Goal: Task Accomplishment & Management: Manage account settings

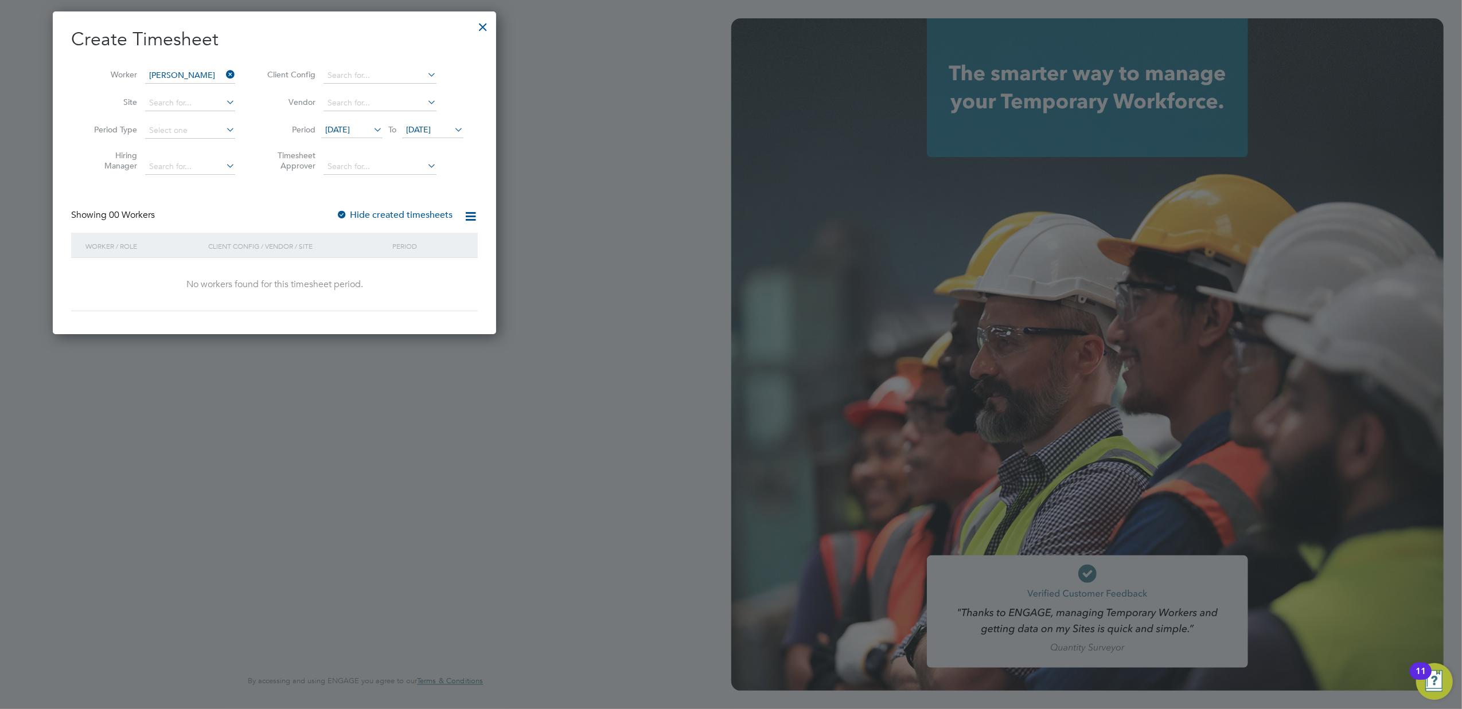
scroll to position [323, 444]
click at [487, 22] on div at bounding box center [483, 24] width 21 height 21
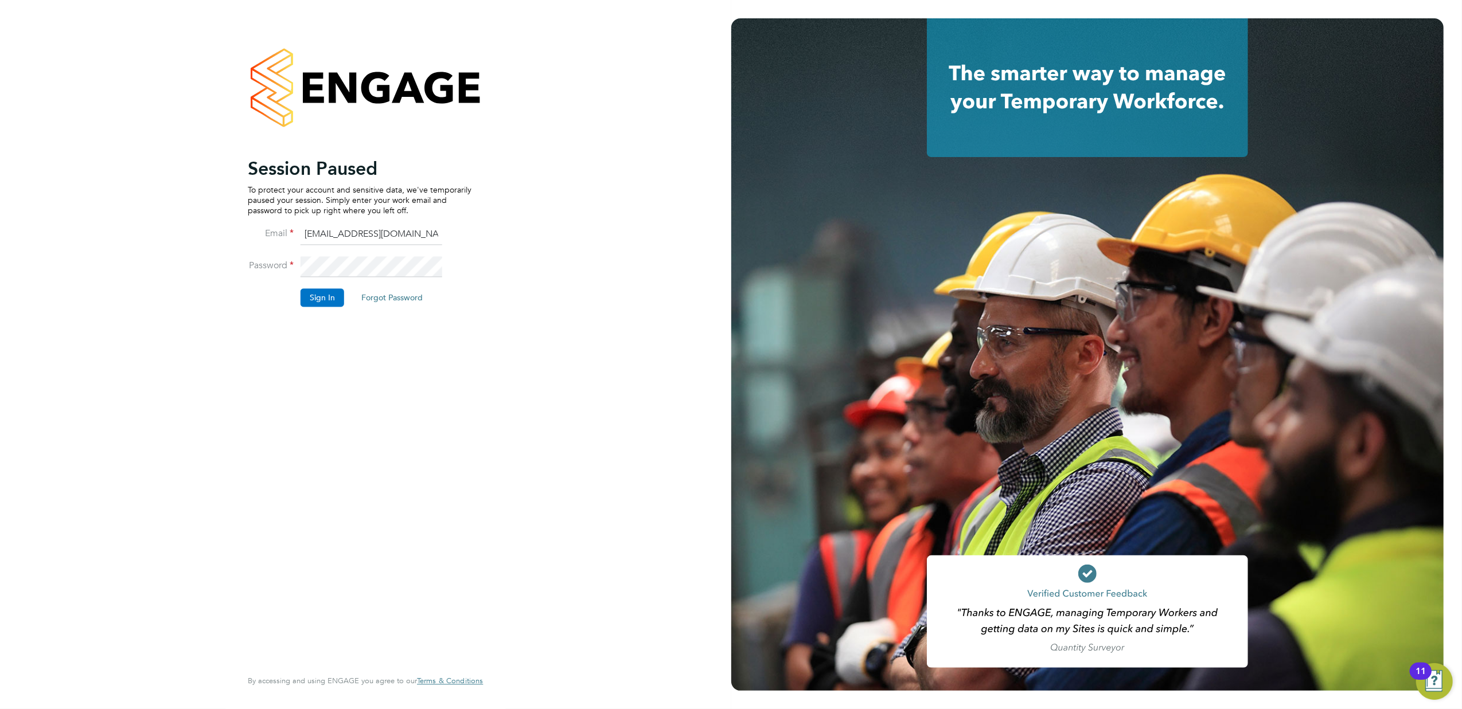
click at [322, 296] on button "Sign In" at bounding box center [323, 297] width 44 height 18
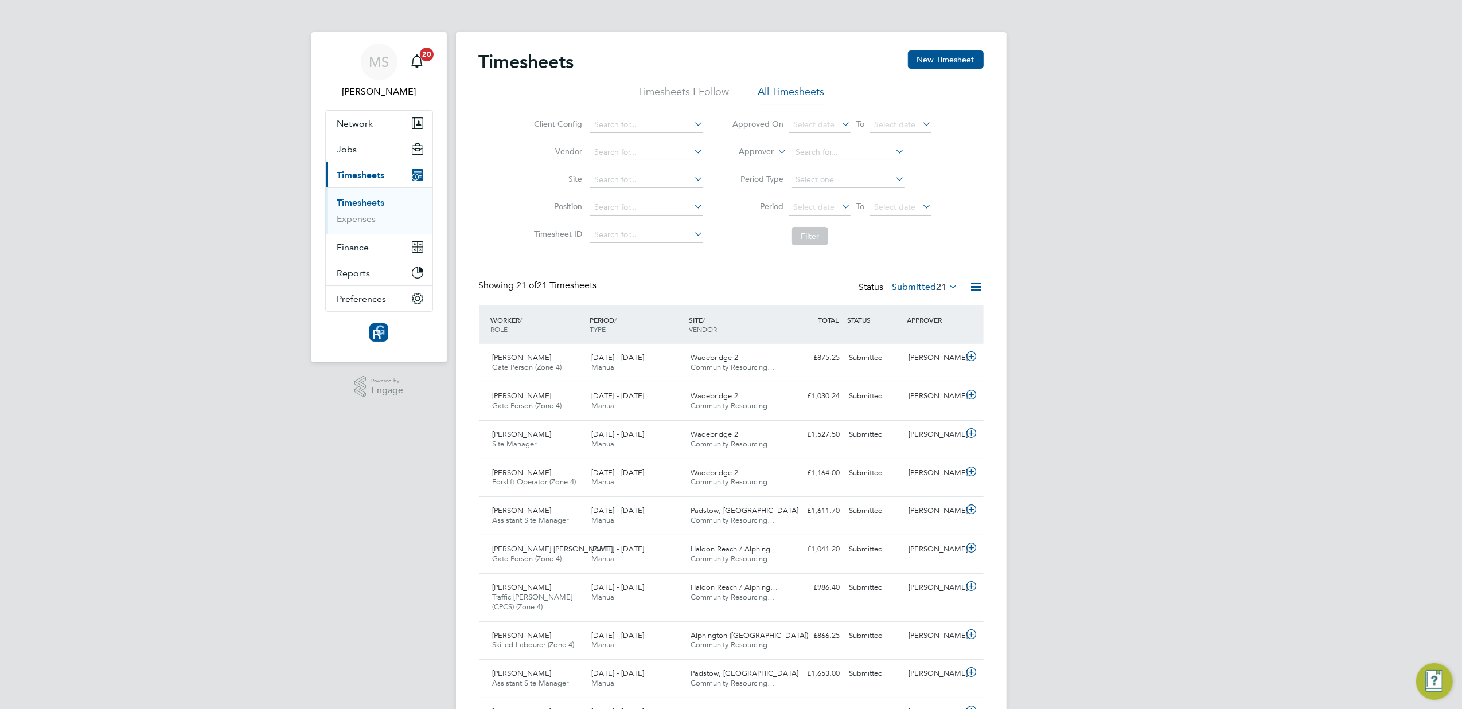
drag, startPoint x: 954, startPoint y: 61, endPoint x: 913, endPoint y: 70, distance: 42.3
click at [953, 60] on button "New Timesheet" at bounding box center [946, 59] width 76 height 18
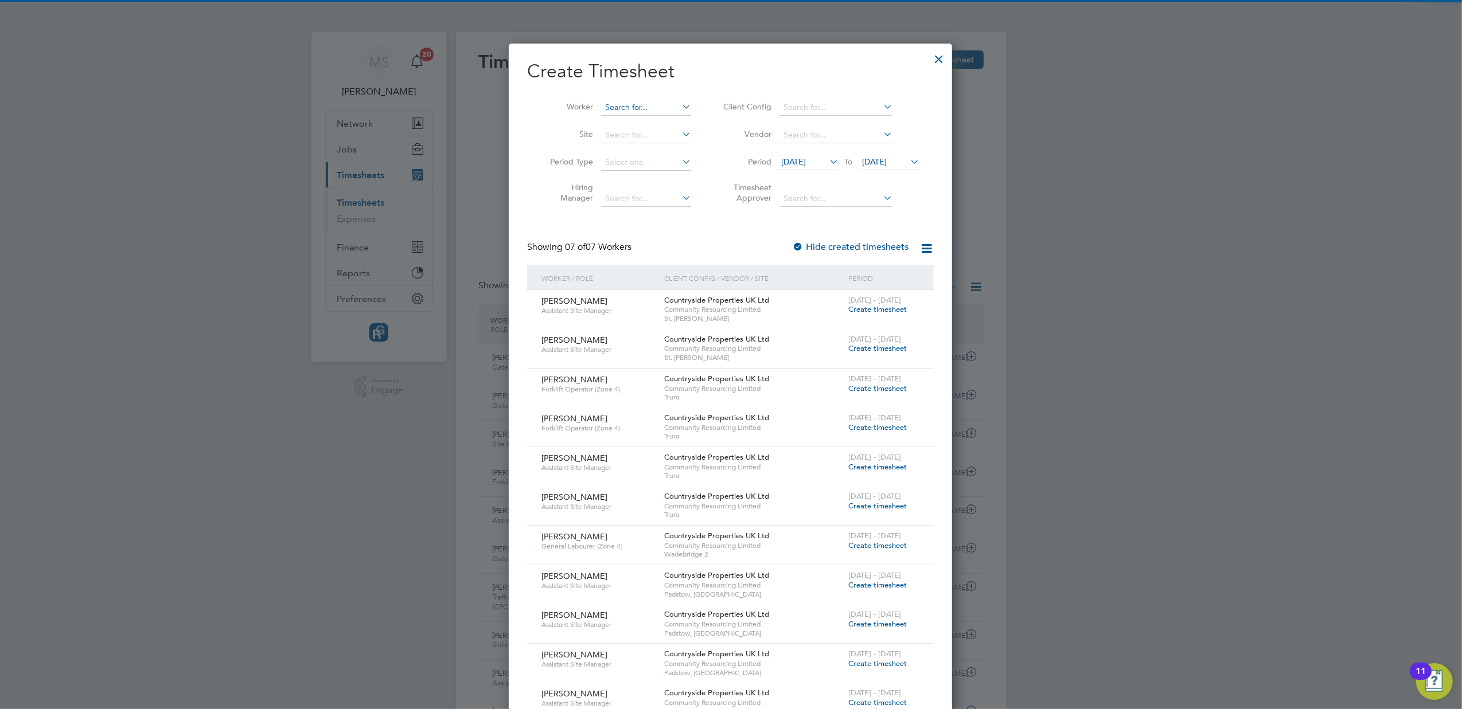
click at [627, 115] on div "Timesheets New Timesheet Timesheets I Follow All Timesheets Client Config Vendo…" at bounding box center [731, 611] width 551 height 1158
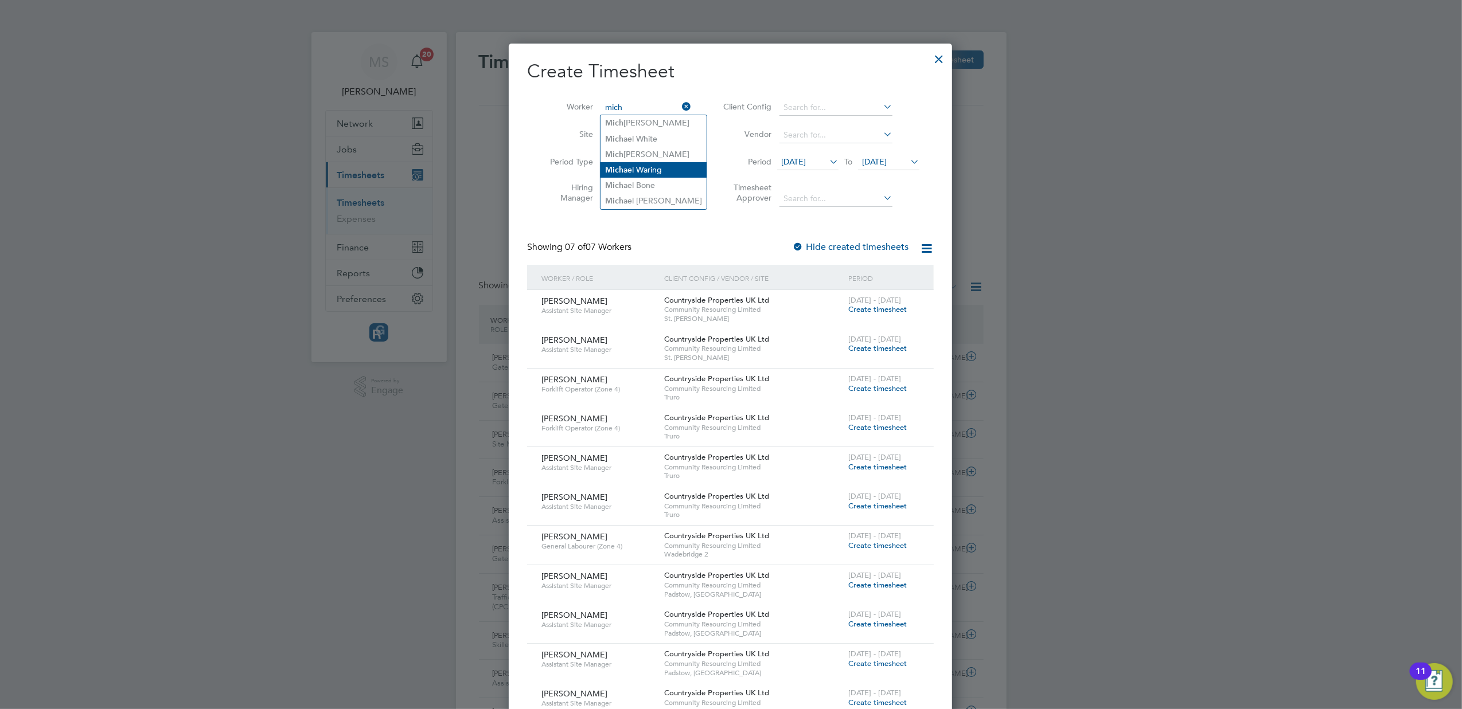
click at [645, 162] on li "Mich ael Waring" at bounding box center [653, 169] width 106 height 15
type input "[PERSON_NAME]"
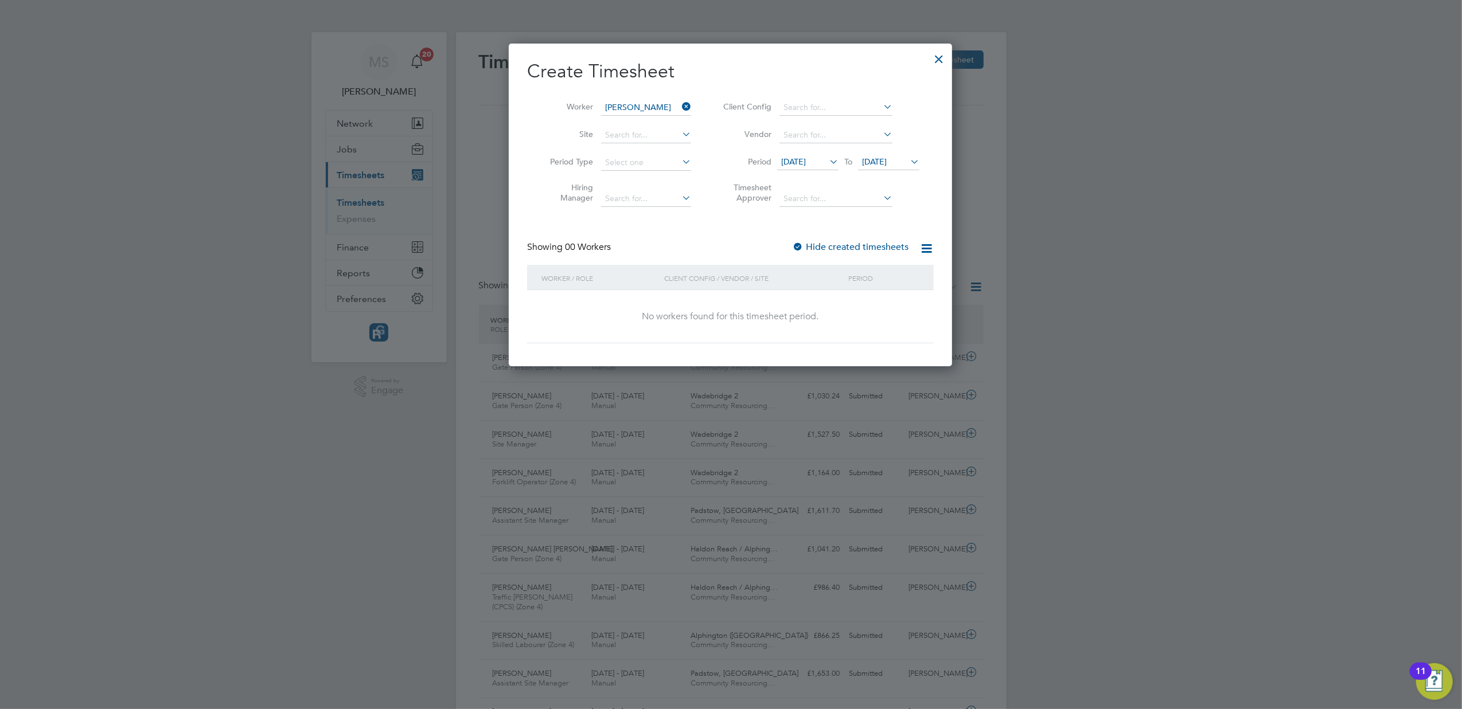
click at [804, 165] on span "12 Aug 2025" at bounding box center [793, 162] width 25 height 10
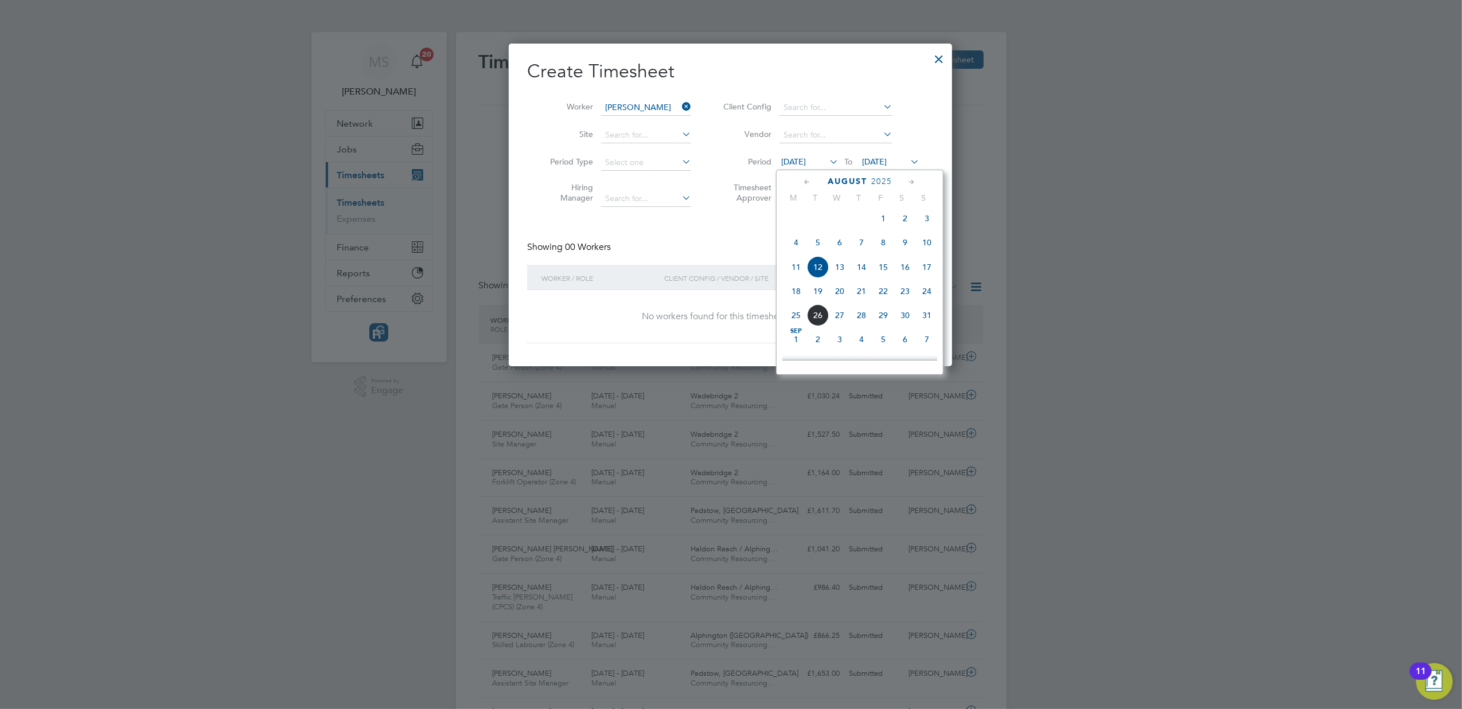
click at [794, 296] on span "18" at bounding box center [796, 291] width 22 height 22
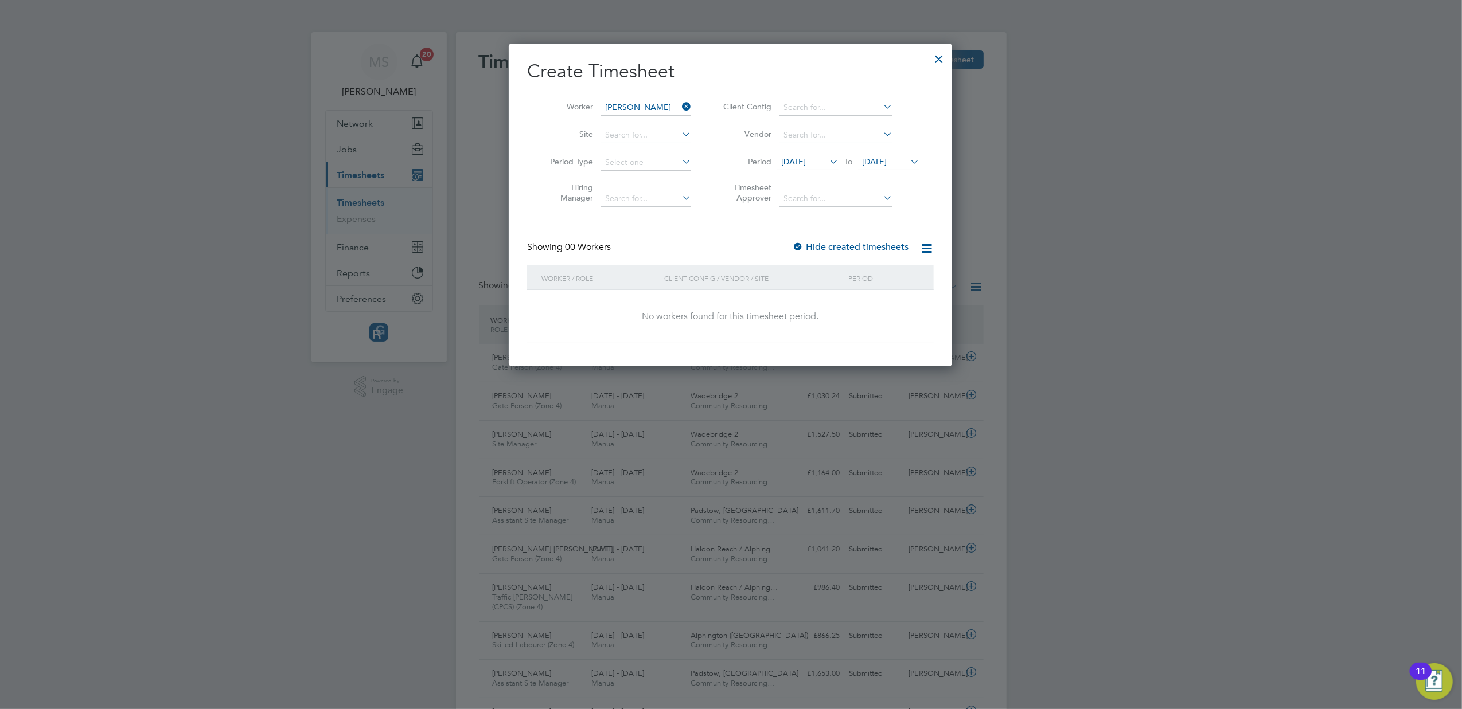
click at [887, 157] on span "[DATE]" at bounding box center [874, 162] width 25 height 10
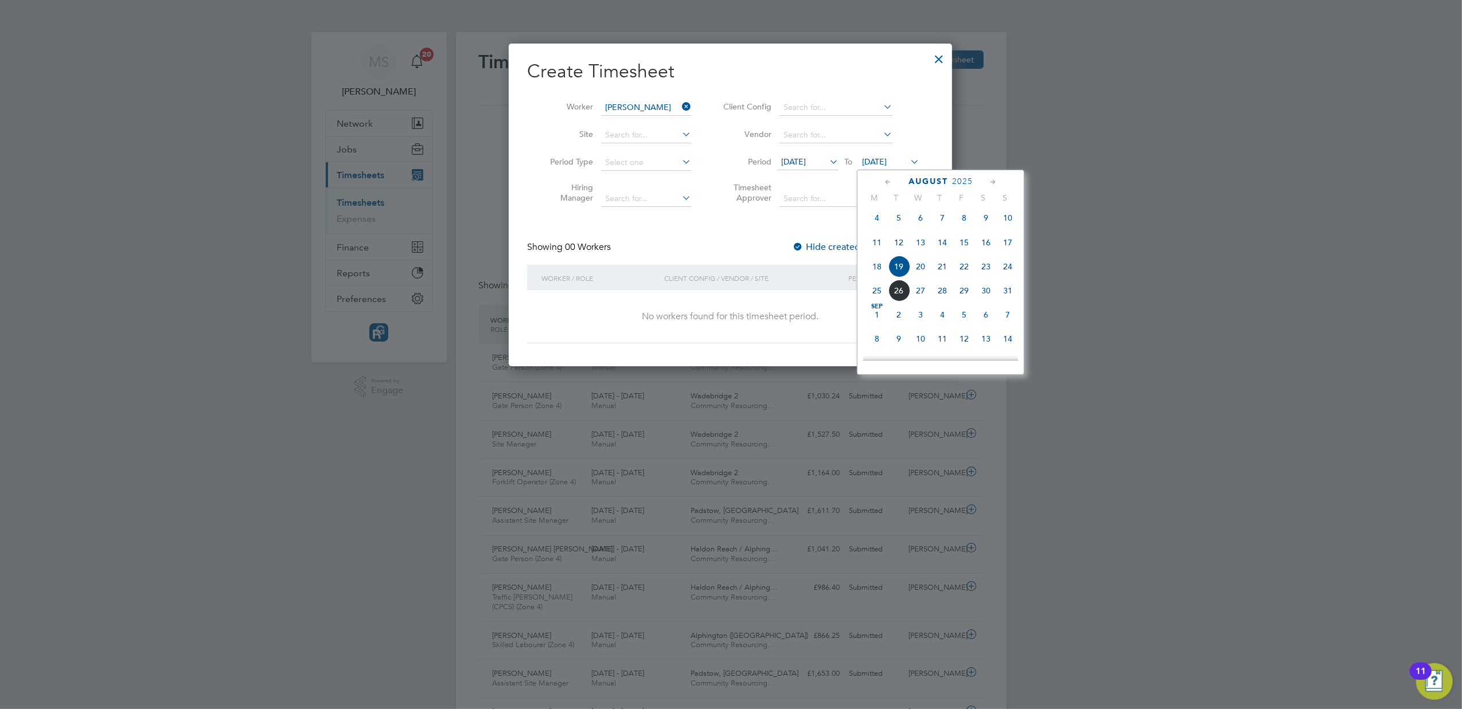
click at [1010, 274] on span "24" at bounding box center [1008, 267] width 22 height 22
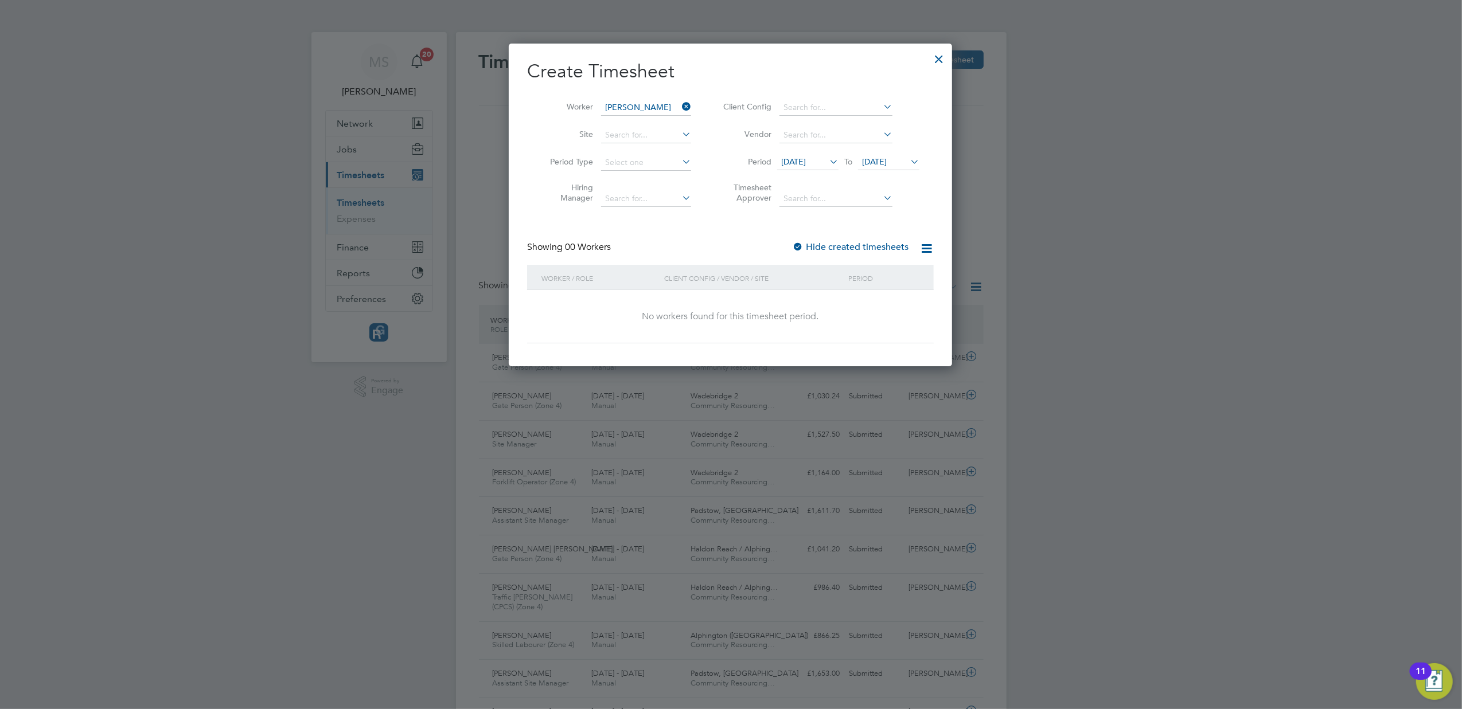
click at [687, 329] on div "No workers found for this timesheet period." at bounding box center [731, 316] width 384 height 53
click at [939, 54] on div at bounding box center [938, 56] width 21 height 21
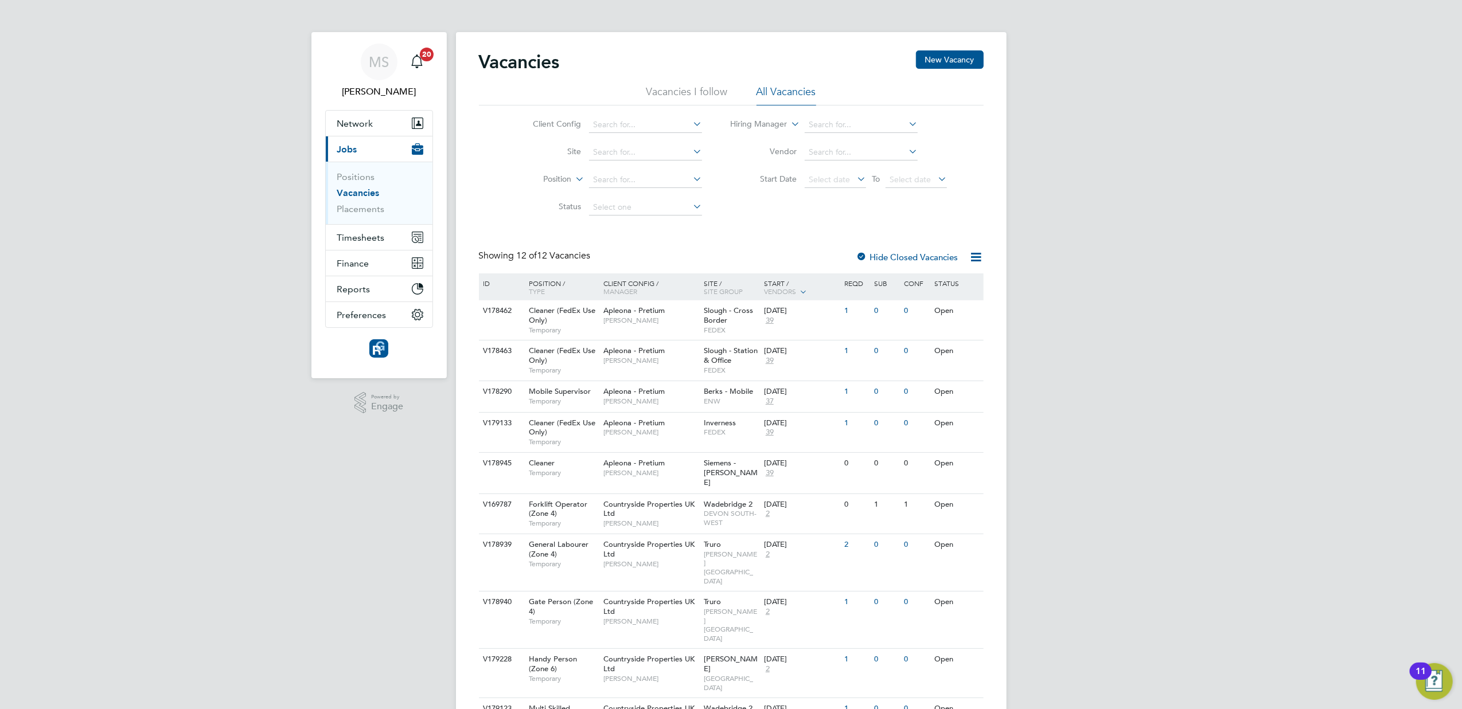
click at [898, 255] on label "Hide Closed Vacancies" at bounding box center [907, 257] width 102 height 11
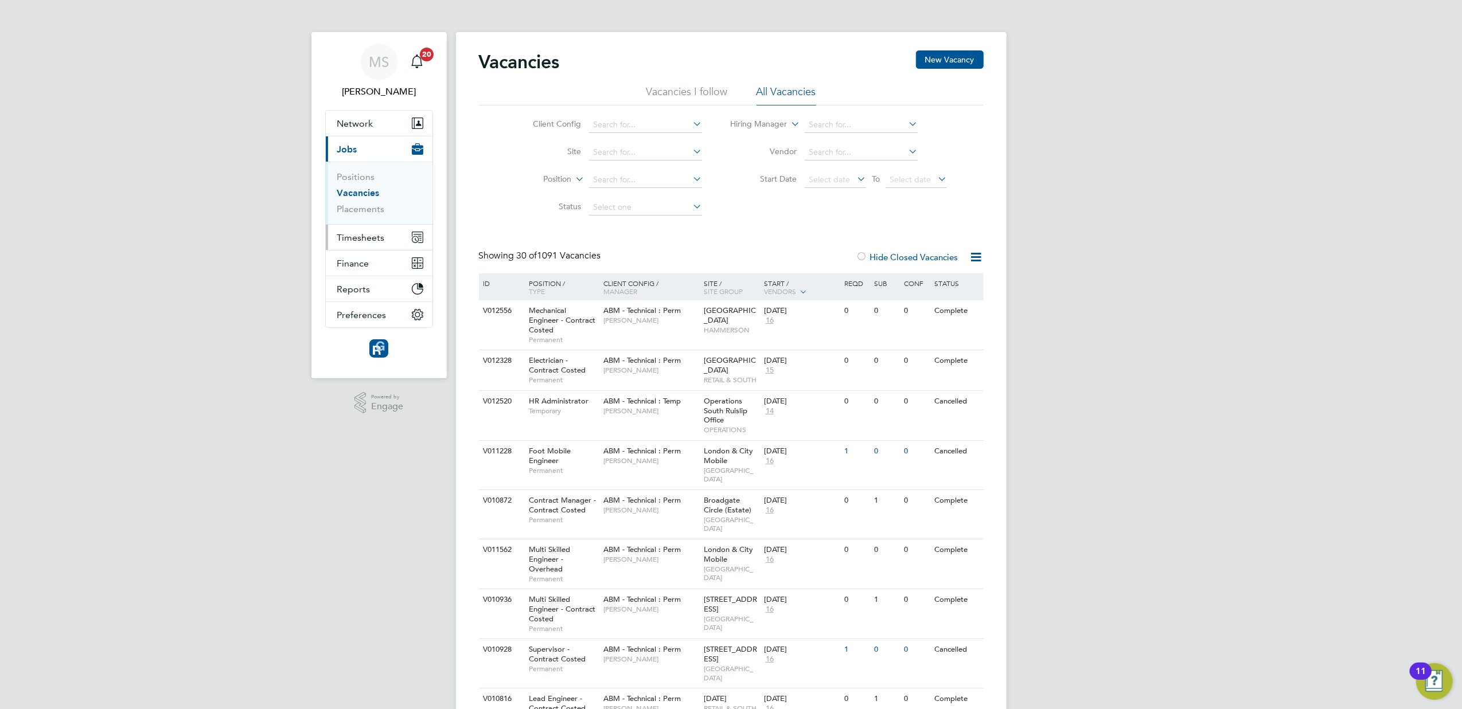
click at [369, 236] on span "Timesheets" at bounding box center [361, 237] width 48 height 11
click at [359, 205] on link "Timesheets" at bounding box center [361, 202] width 48 height 11
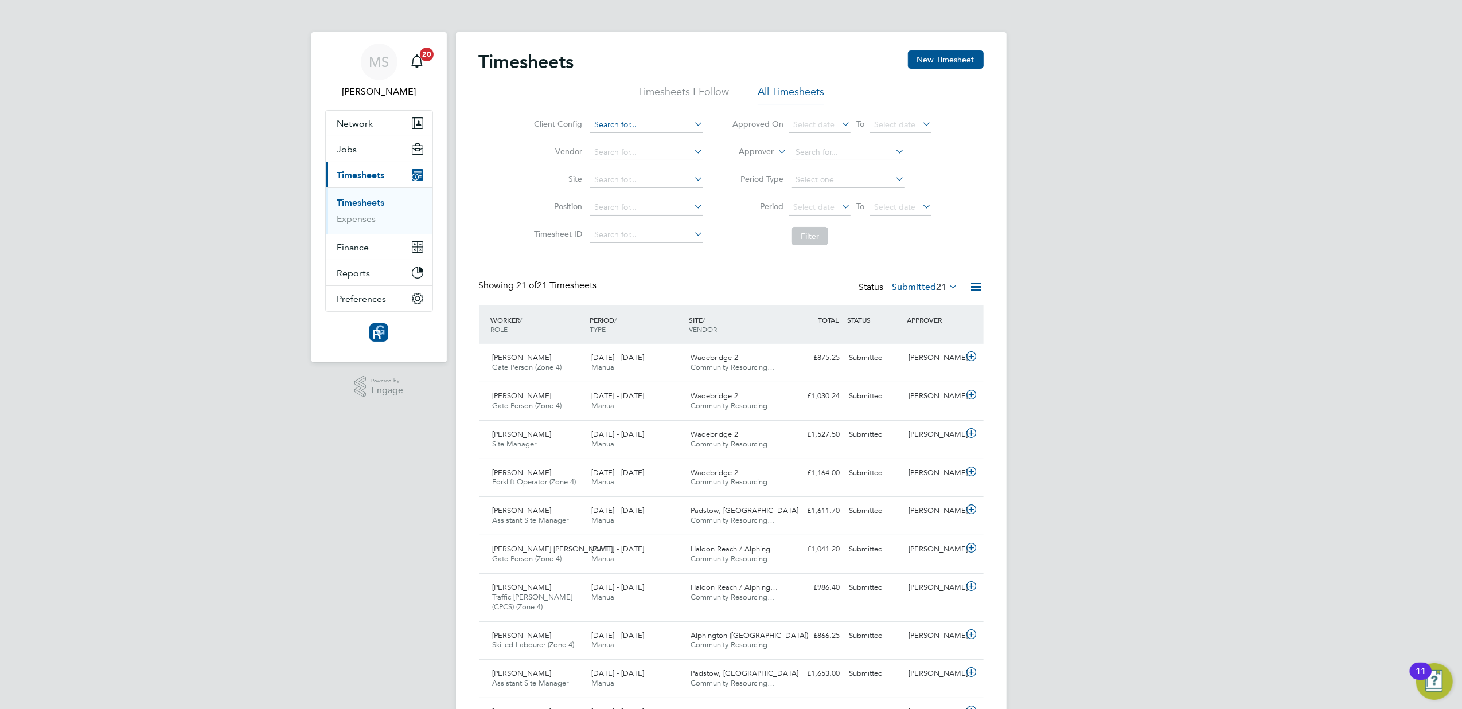
click at [661, 125] on input at bounding box center [646, 125] width 113 height 16
click at [553, 182] on label "Site" at bounding box center [556, 179] width 52 height 10
click at [922, 57] on button "New Timesheet" at bounding box center [946, 59] width 76 height 18
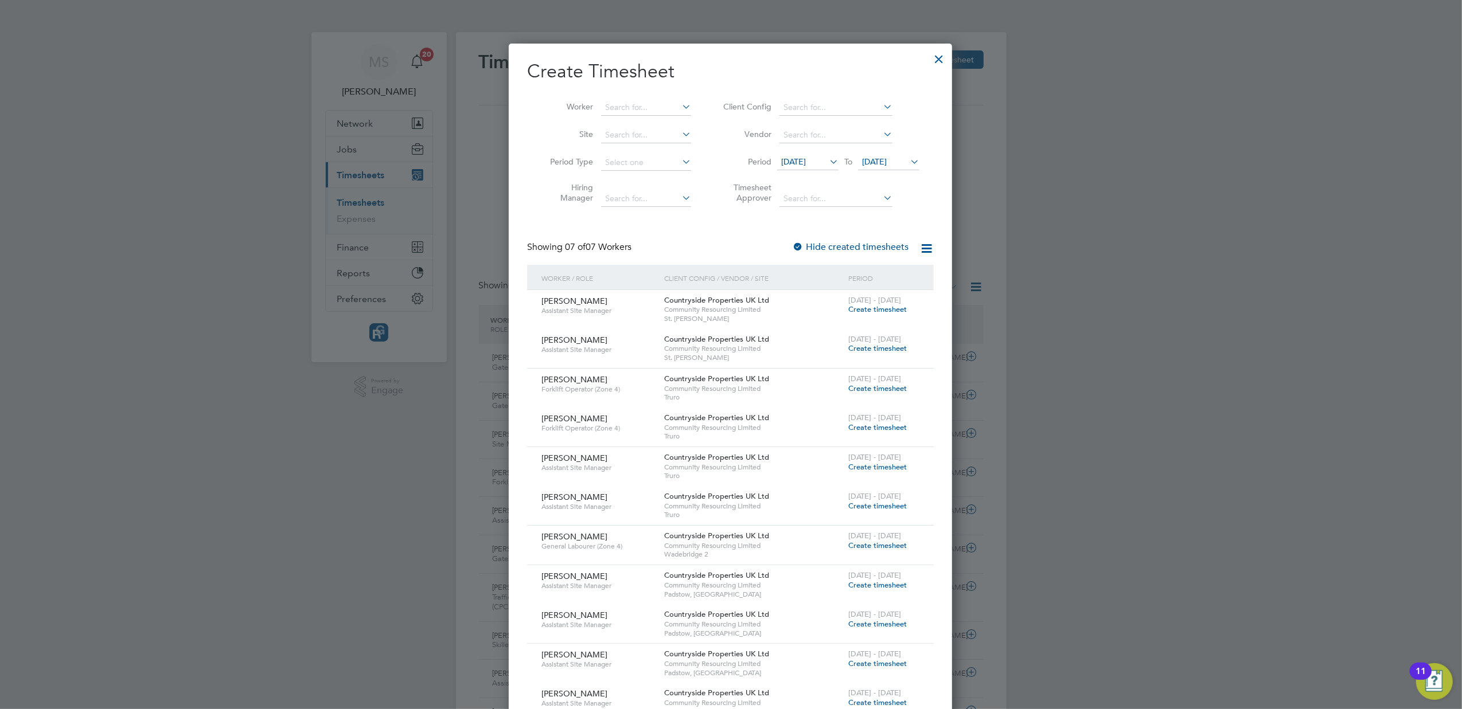
click at [647, 90] on div "Worker Site Period Type Hiring Manager Client Config Vendor Period 12 Aug 2025 …" at bounding box center [730, 150] width 407 height 124
click at [650, 104] on input at bounding box center [646, 108] width 90 height 16
click at [645, 168] on li "Mich ael Waring" at bounding box center [653, 169] width 106 height 15
type input "[PERSON_NAME]"
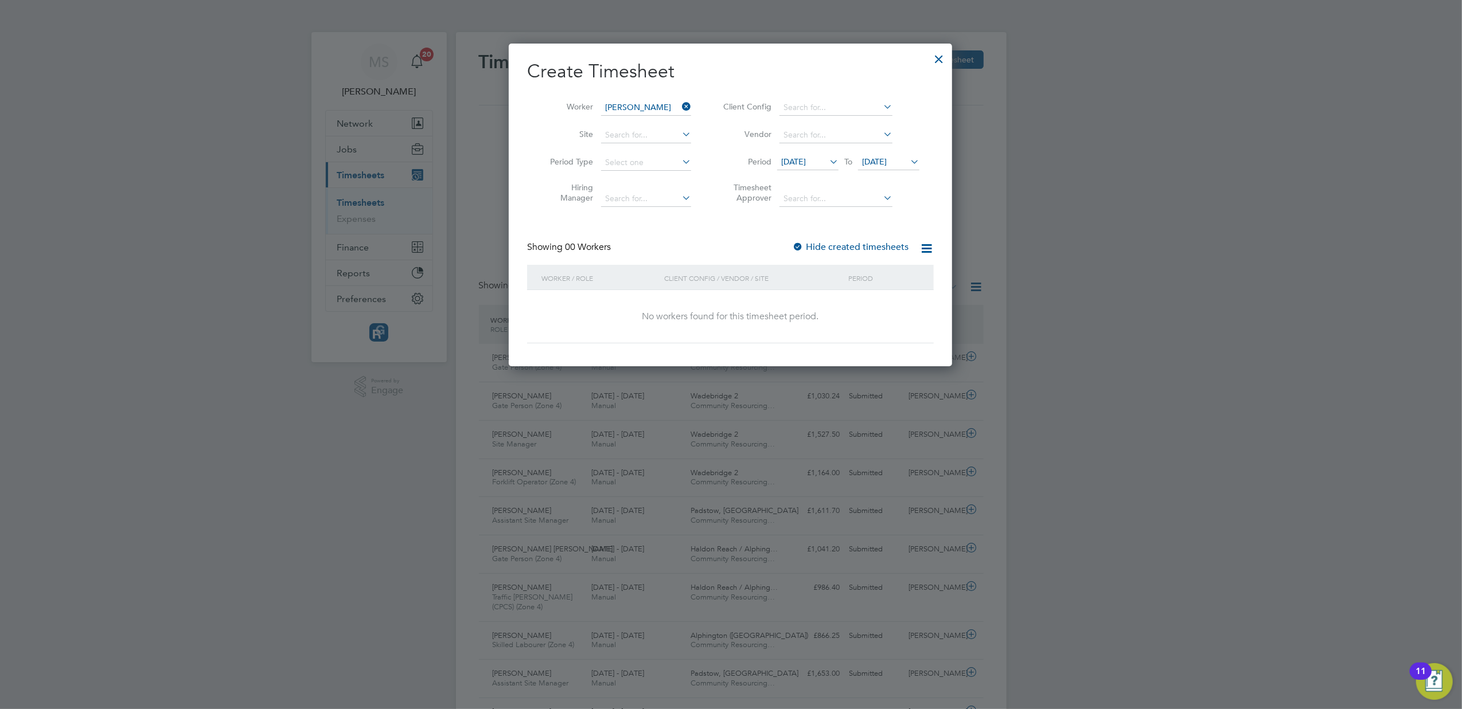
click at [827, 163] on icon at bounding box center [827, 162] width 0 height 16
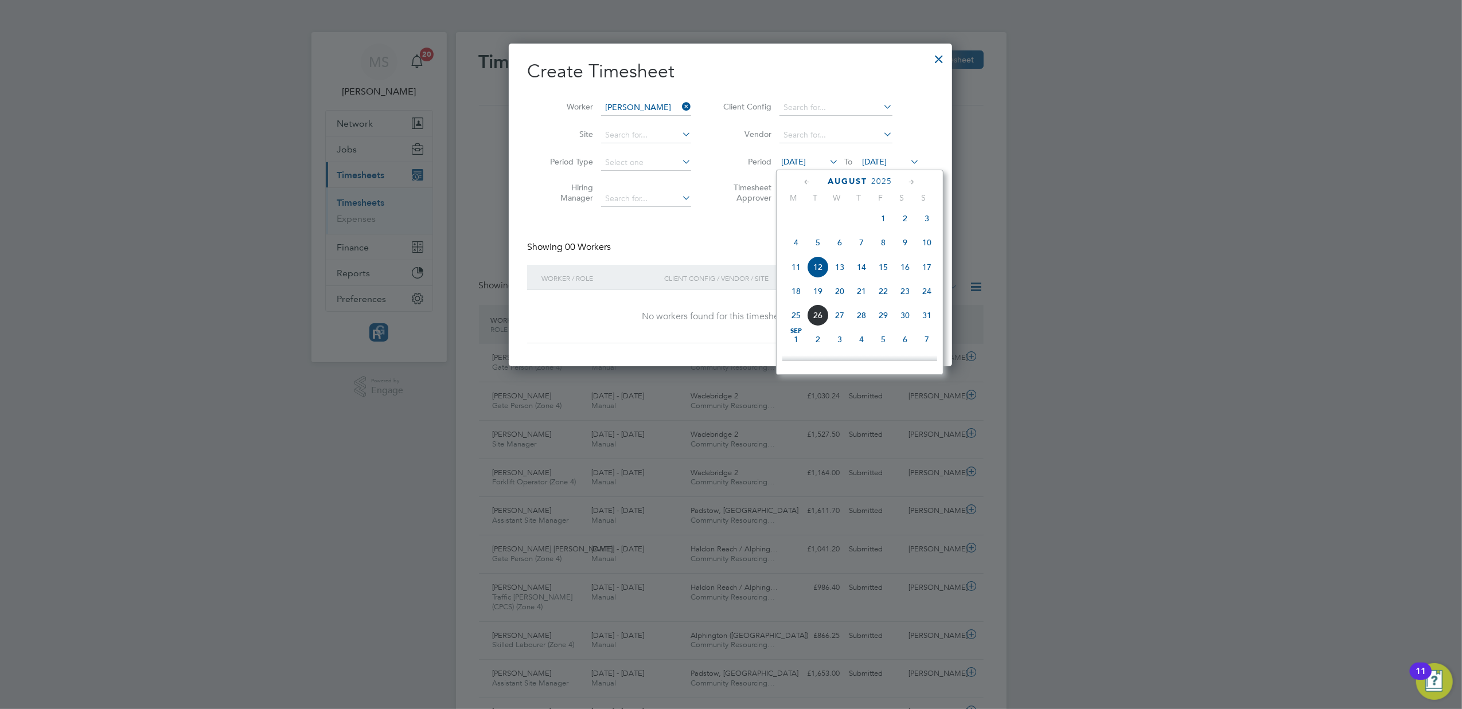
click at [796, 294] on span "18" at bounding box center [796, 291] width 22 height 22
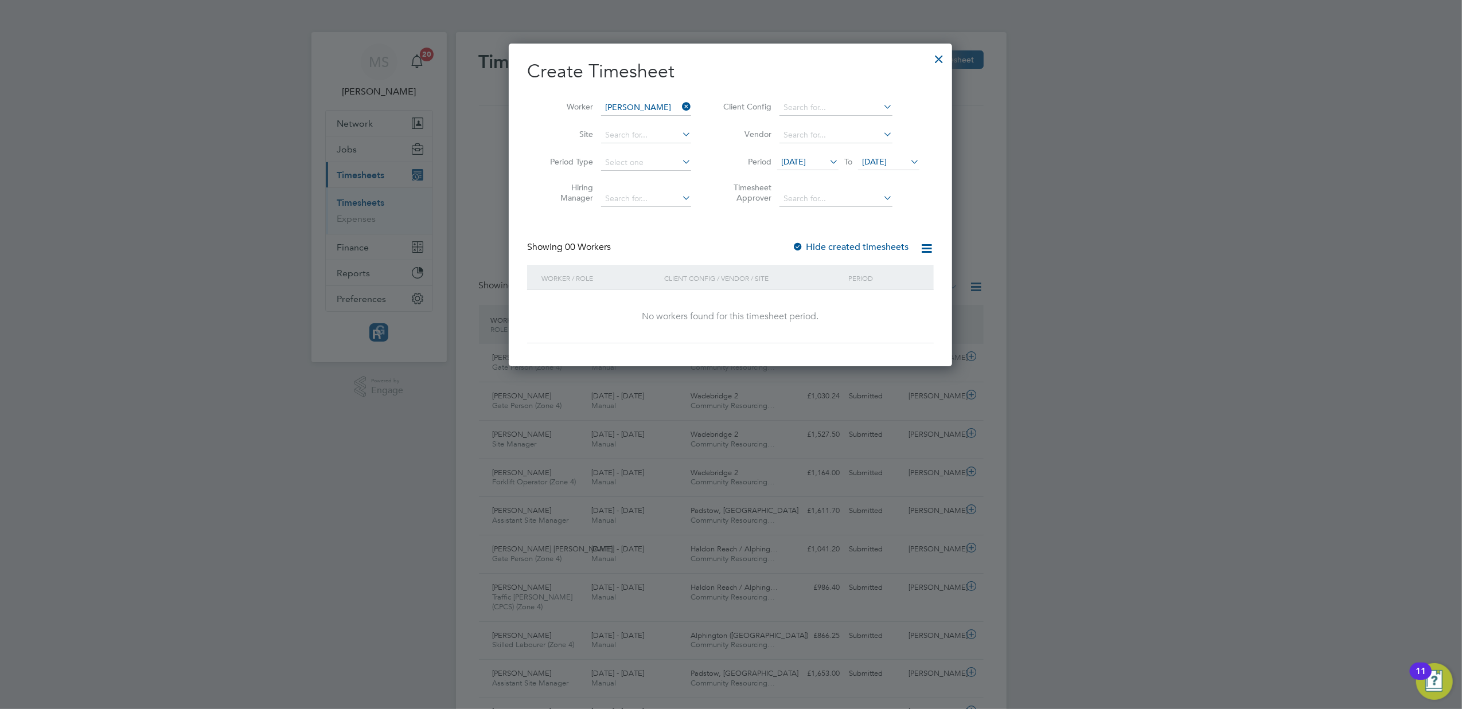
click at [908, 161] on icon at bounding box center [908, 162] width 0 height 16
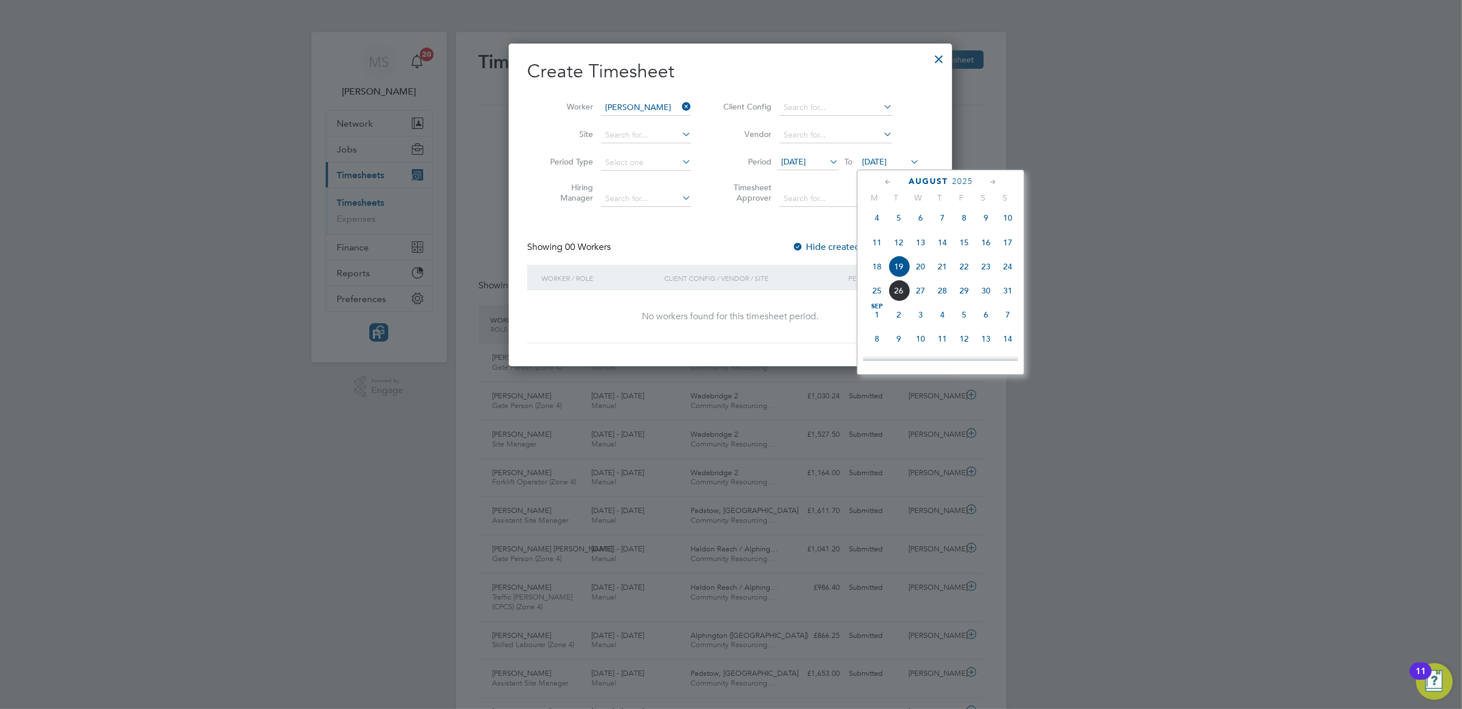
click at [1010, 274] on span "24" at bounding box center [1008, 267] width 22 height 22
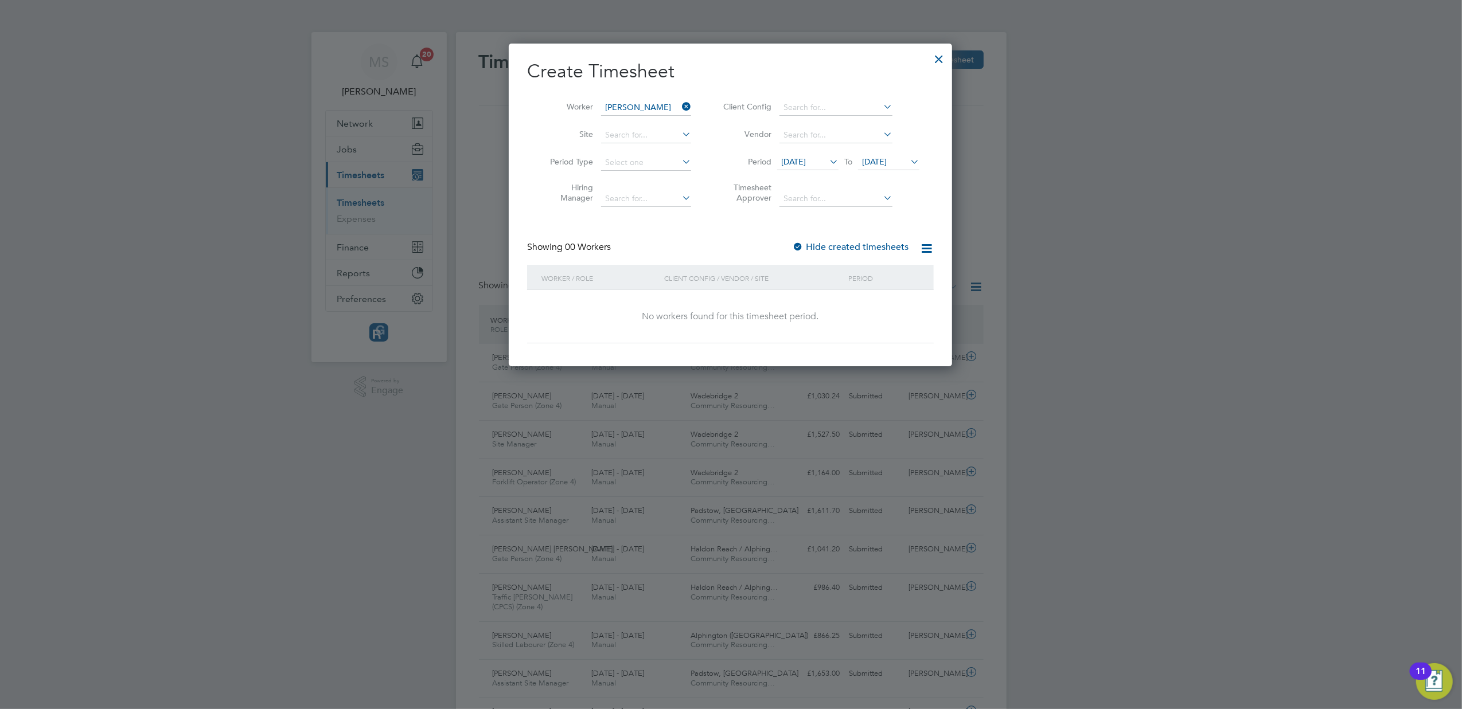
drag, startPoint x: 158, startPoint y: 349, endPoint x: 247, endPoint y: 285, distance: 108.9
click at [158, 348] on div at bounding box center [731, 354] width 1462 height 709
click at [936, 60] on div at bounding box center [938, 56] width 21 height 21
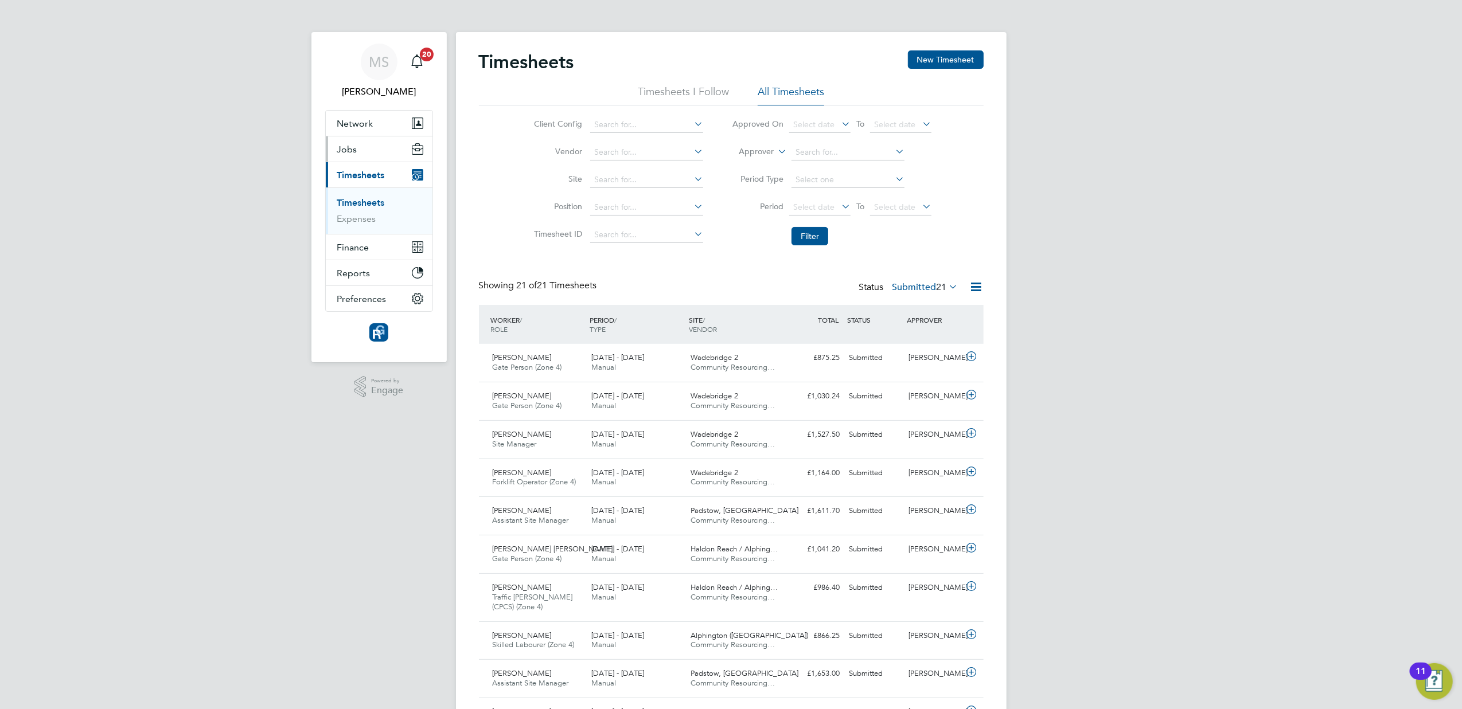
click at [342, 149] on span "Jobs" at bounding box center [347, 149] width 20 height 11
click at [341, 145] on span "Jobs" at bounding box center [347, 149] width 20 height 11
click at [343, 193] on link "Vacancies" at bounding box center [357, 193] width 41 height 11
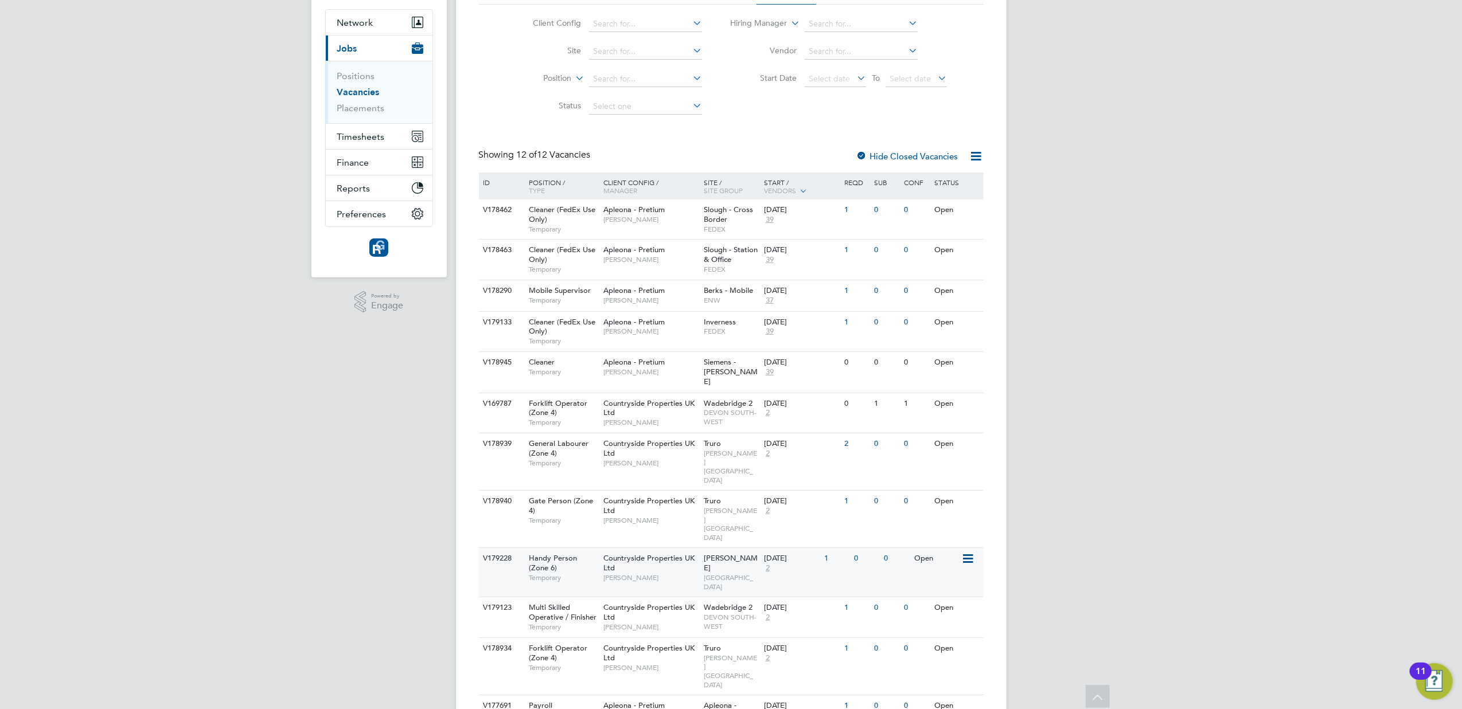
click at [920, 548] on div "Open" at bounding box center [936, 558] width 50 height 21
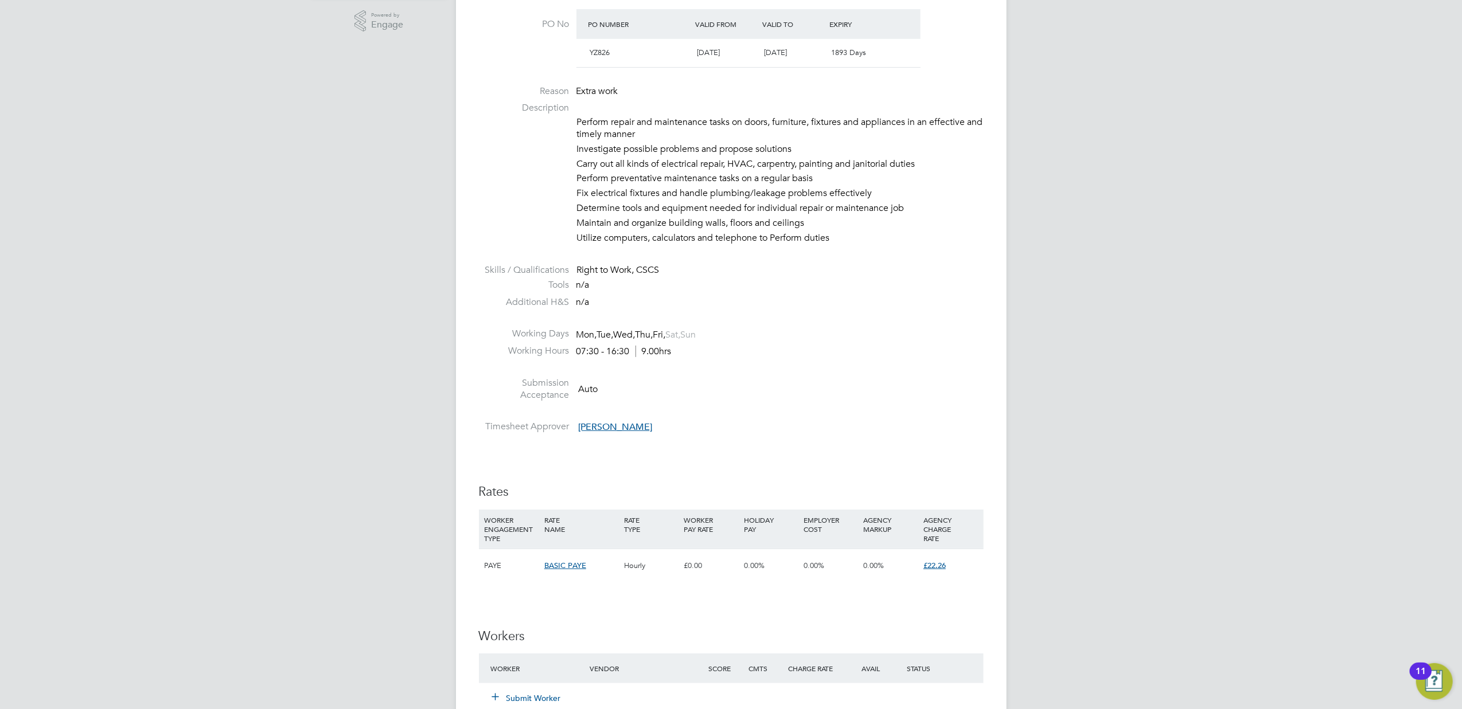
scroll to position [459, 0]
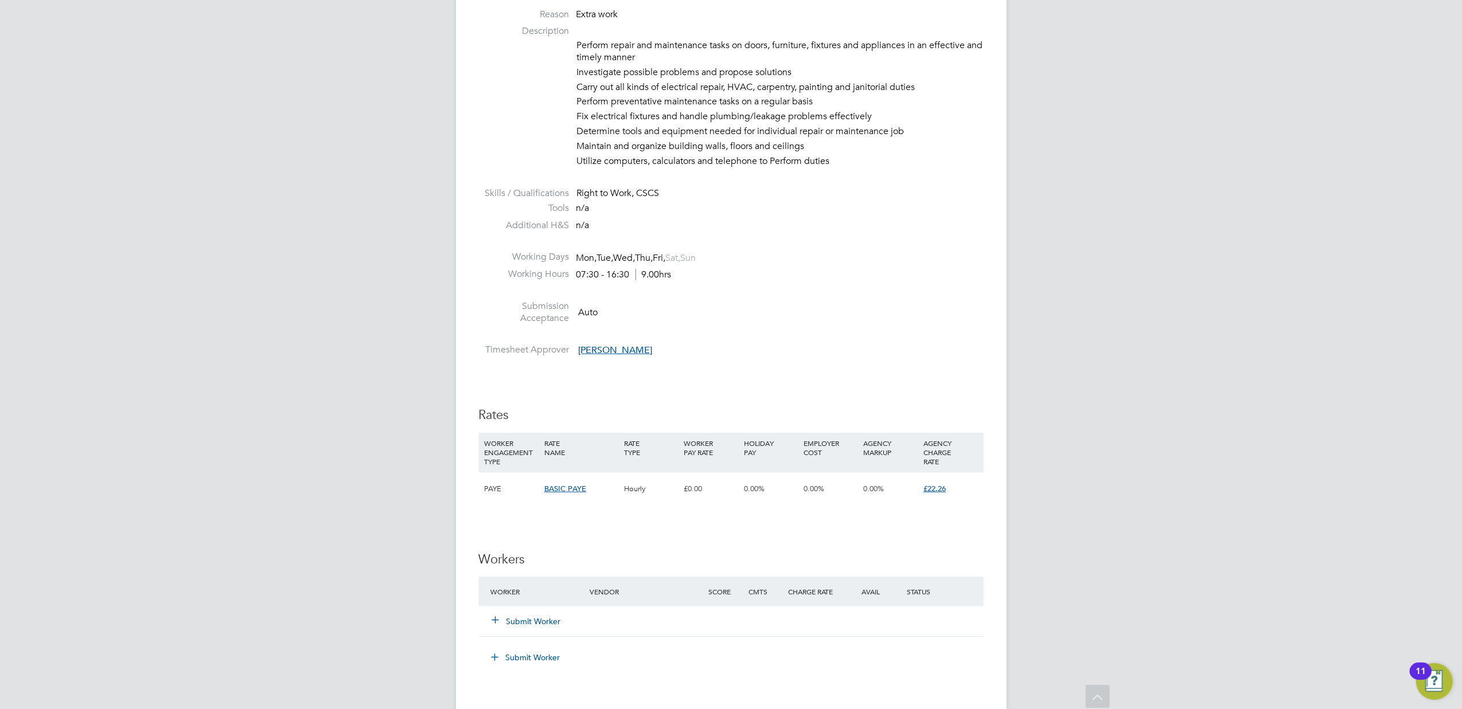
click at [494, 622] on icon at bounding box center [495, 619] width 9 height 9
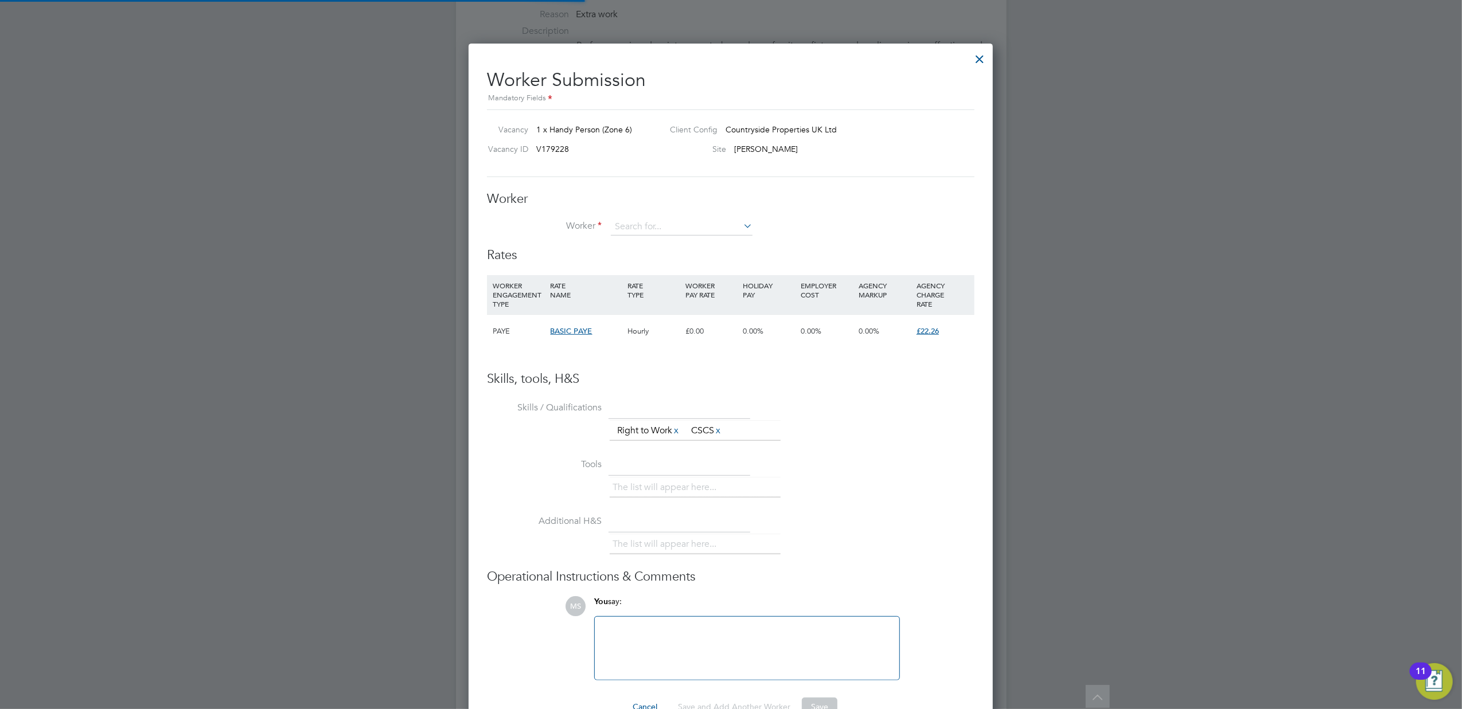
scroll to position [697, 525]
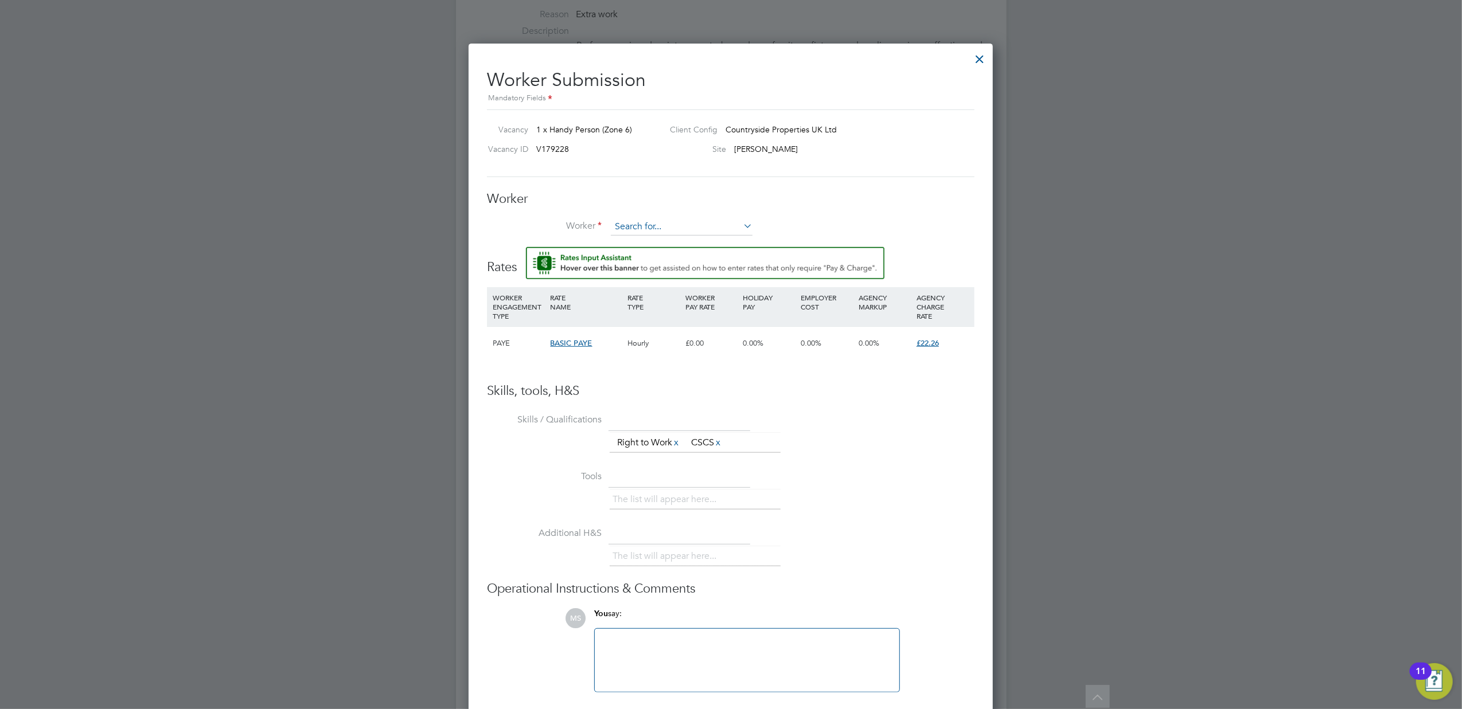
click at [684, 223] on input at bounding box center [682, 227] width 142 height 17
click at [775, 288] on li "Michael Waring (370699)" at bounding box center [764, 289] width 309 height 15
type input "Michael Waring (370699)"
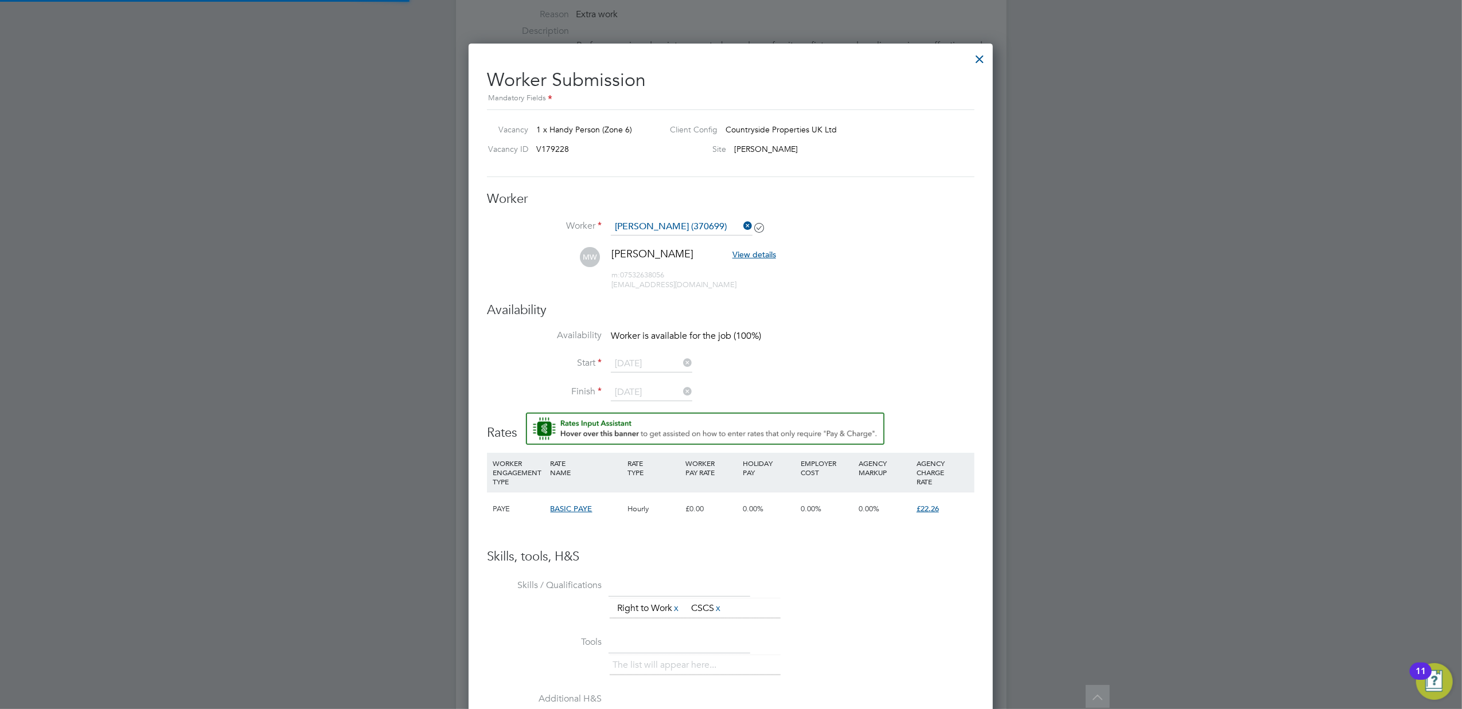
scroll to position [960, 525]
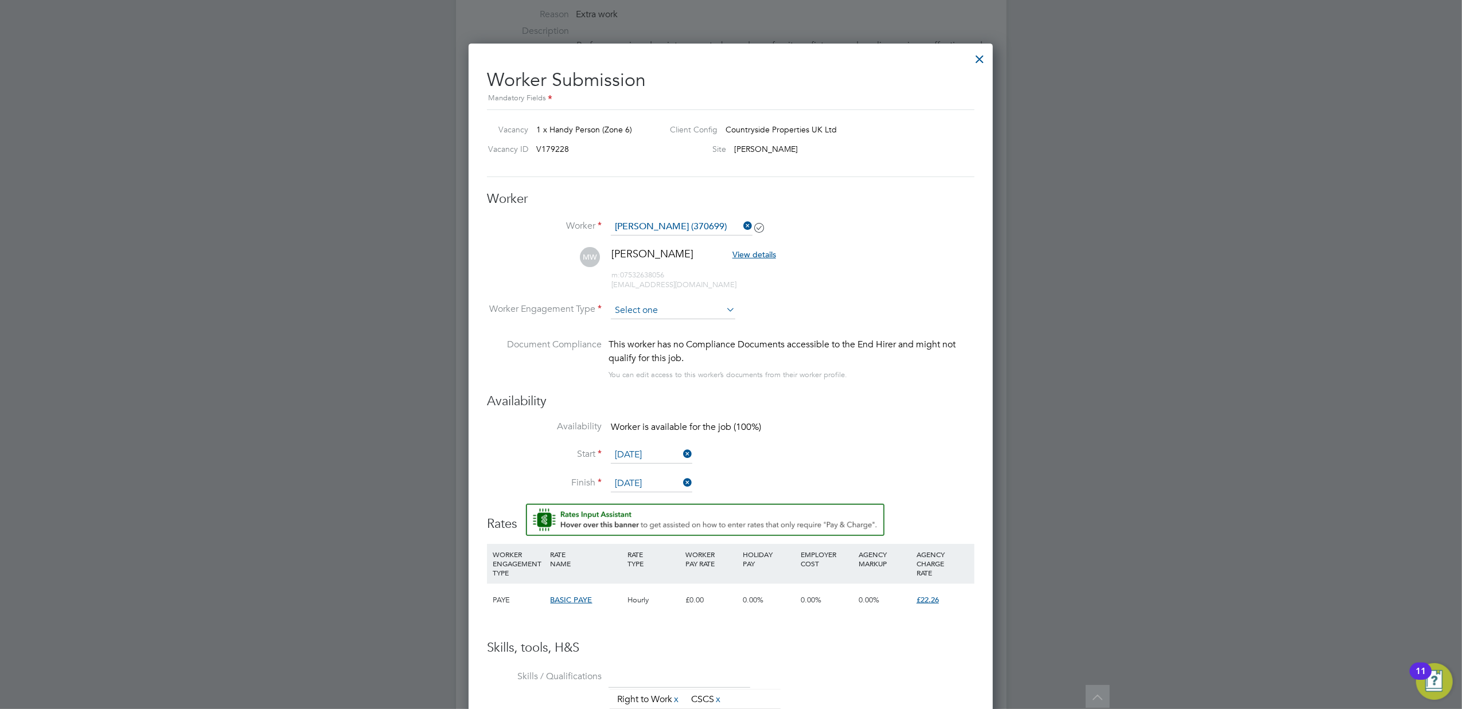
click at [657, 312] on input at bounding box center [673, 310] width 124 height 17
click at [641, 338] on li "PAYE" at bounding box center [673, 340] width 126 height 15
type input "PAYE"
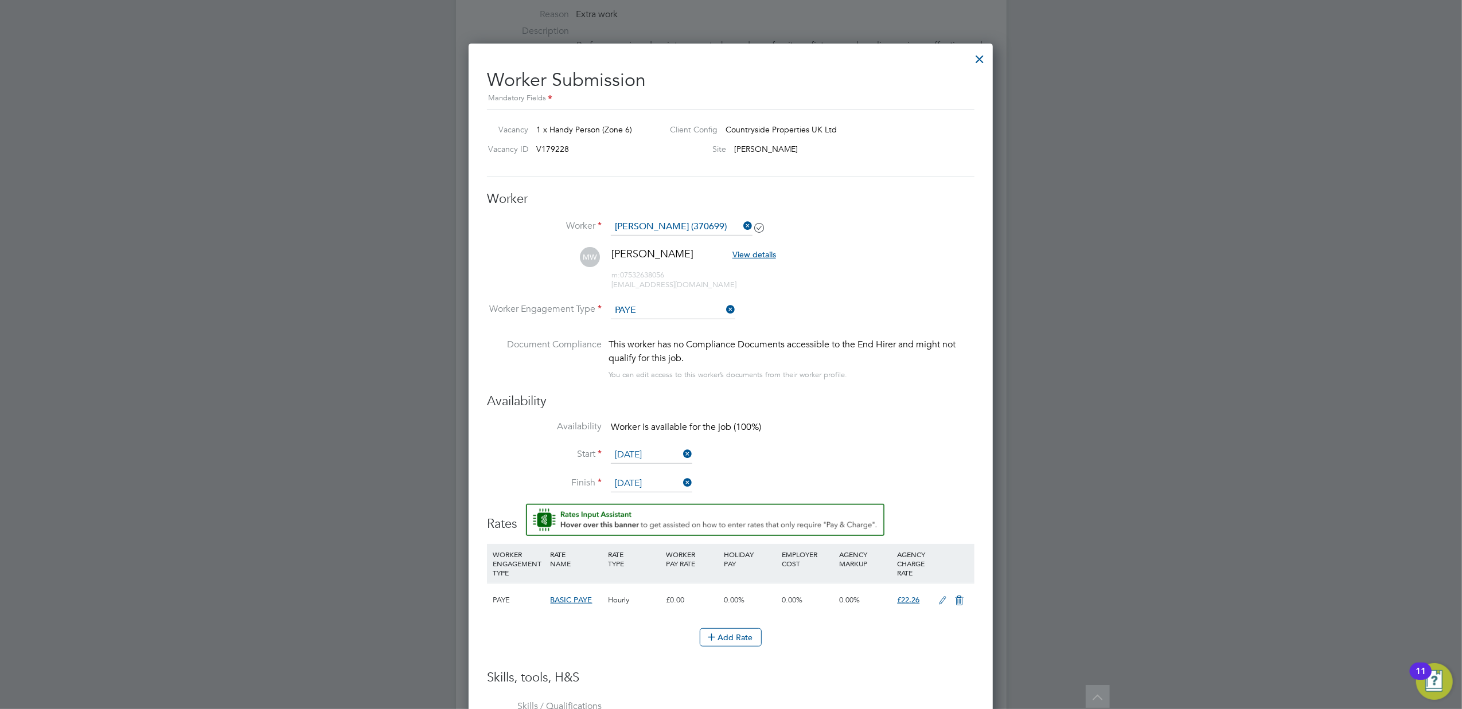
click at [938, 596] on icon at bounding box center [943, 600] width 14 height 9
click at [705, 641] on input "0" at bounding box center [692, 643] width 52 height 19
type input "1"
type input "18"
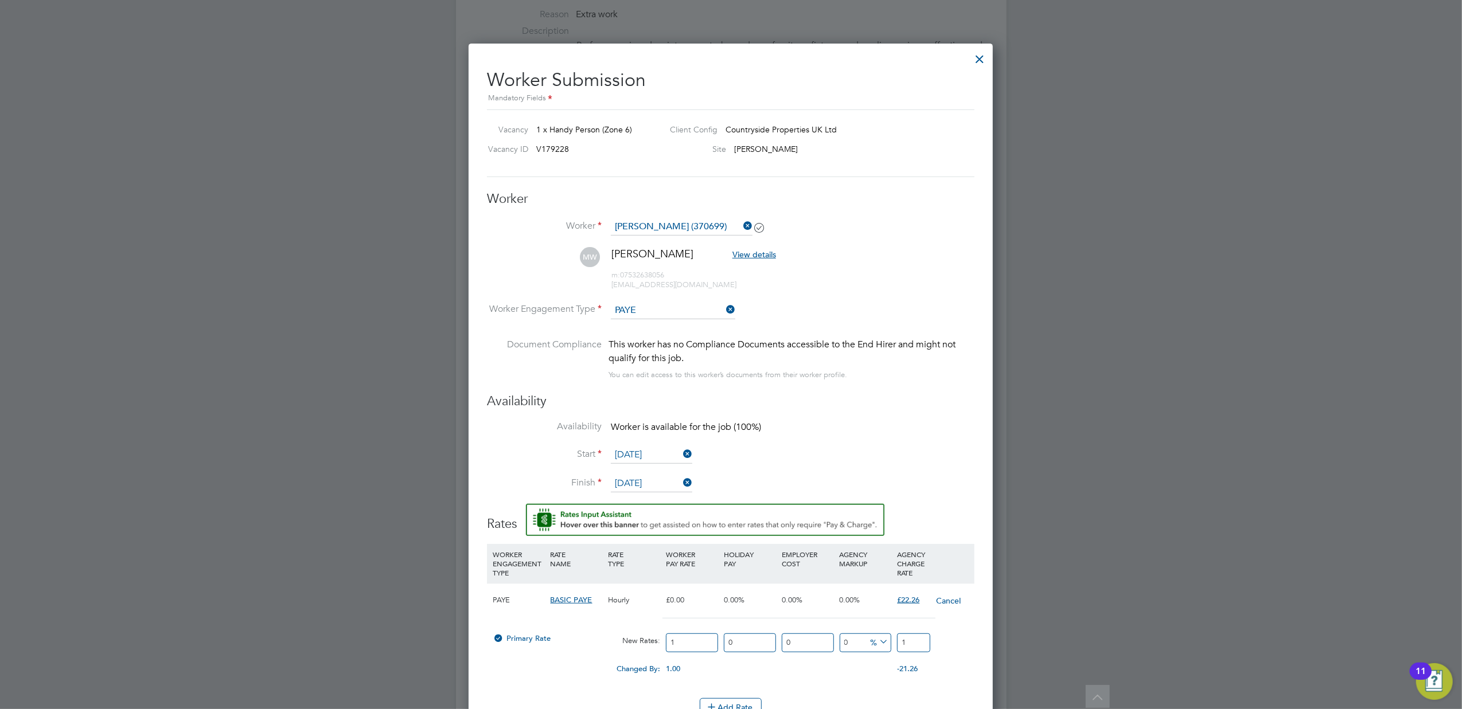
type input "18"
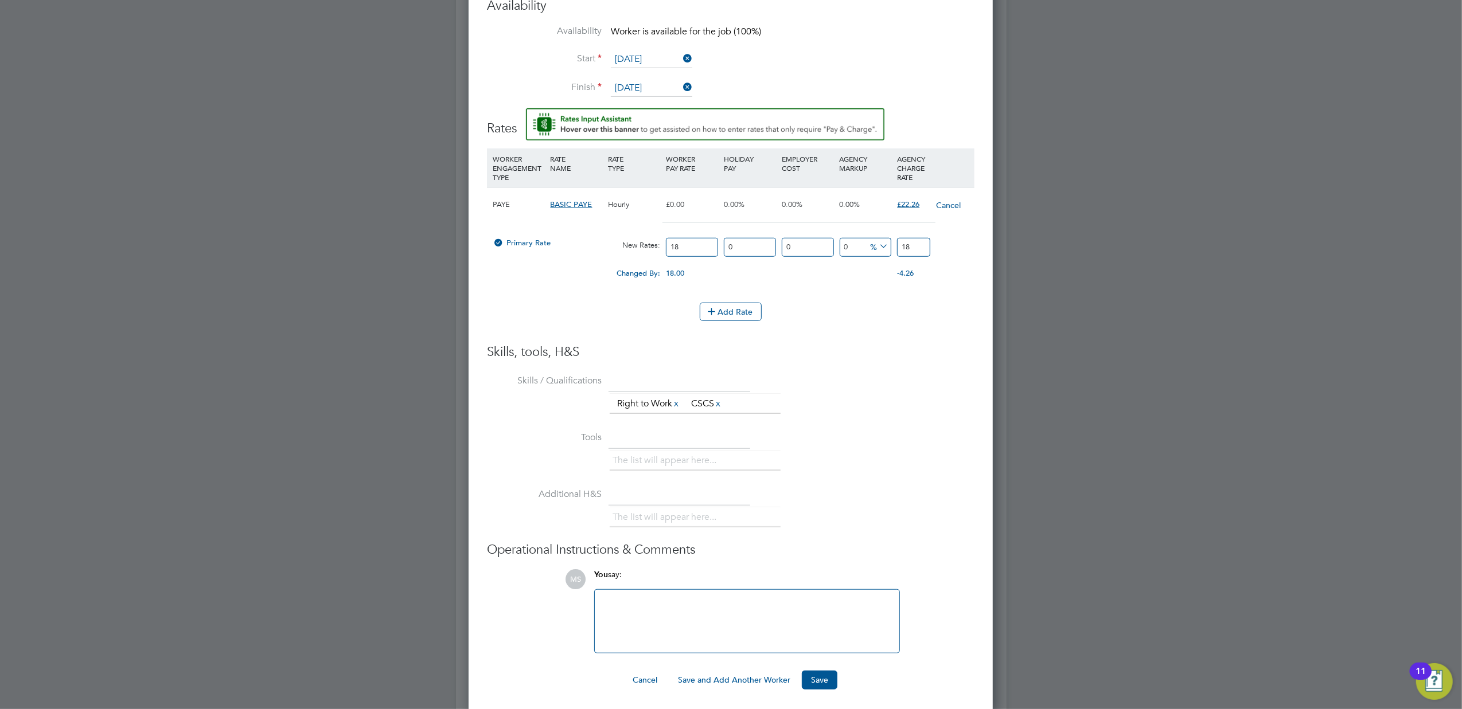
click at [833, 493] on li "Additional H&S The list will appear here..." at bounding box center [730, 513] width 487 height 57
click at [864, 247] on input "0" at bounding box center [866, 247] width 52 height 19
type input "1"
type input "18.18"
type input "14"
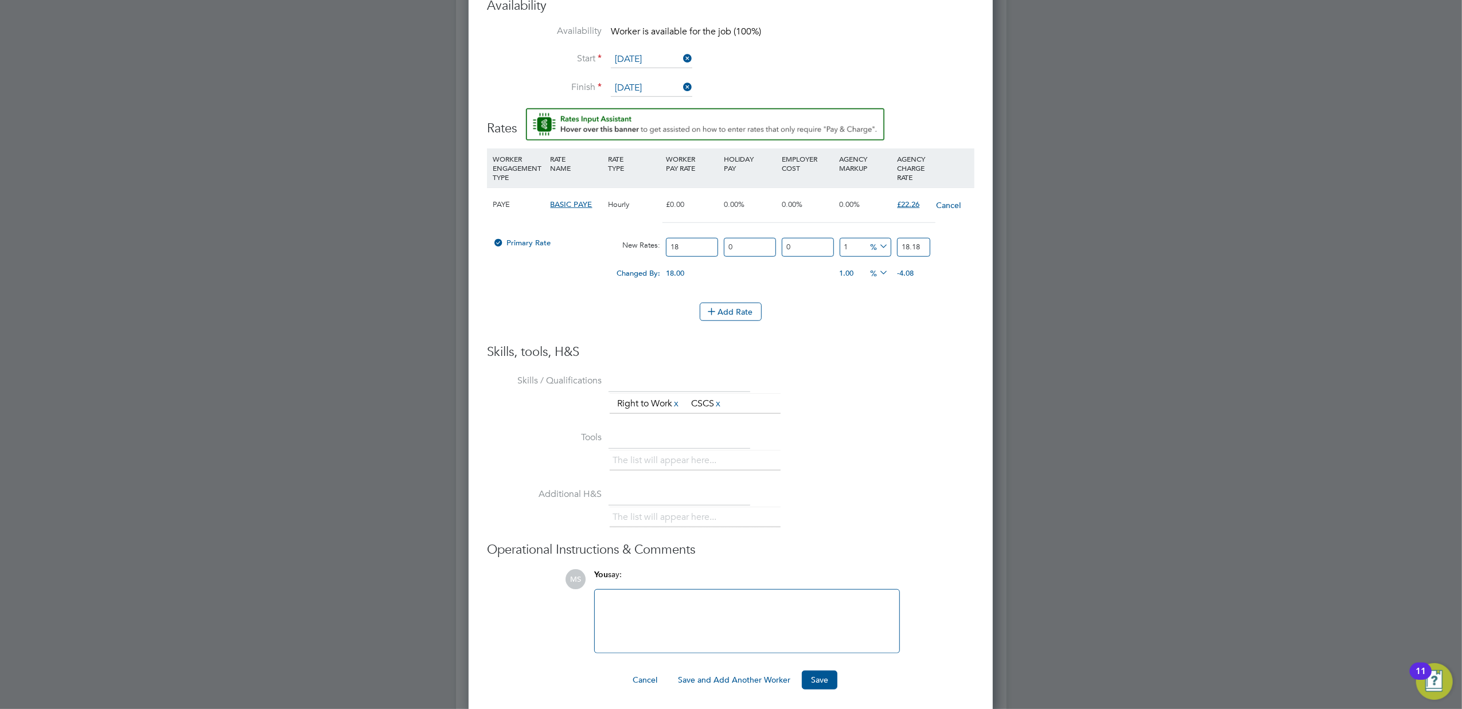
type input "20.52"
type input "1"
type input "18.18"
type input "13"
type input "20.34"
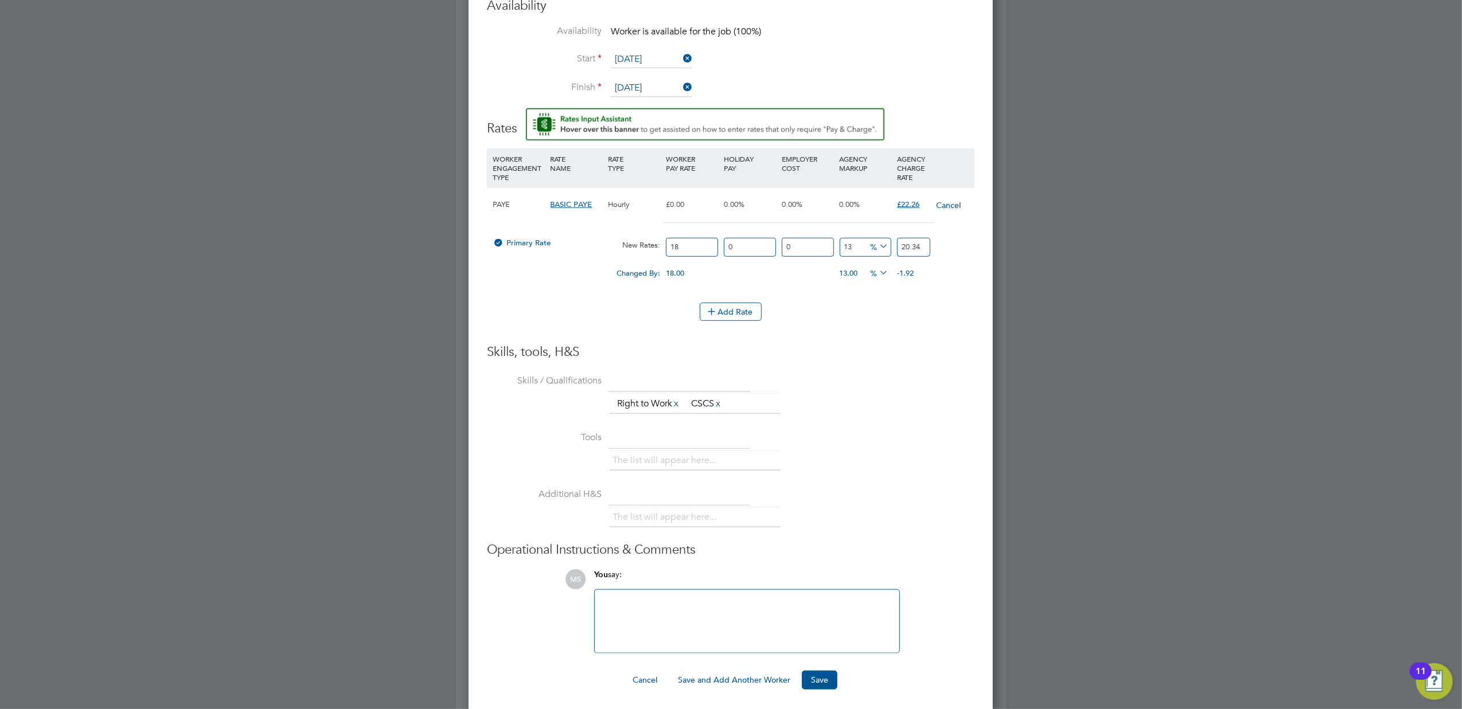
type input "1"
type input "18.18"
type input "12"
type input "20.16"
drag, startPoint x: 929, startPoint y: 241, endPoint x: 881, endPoint y: 241, distance: 47.6
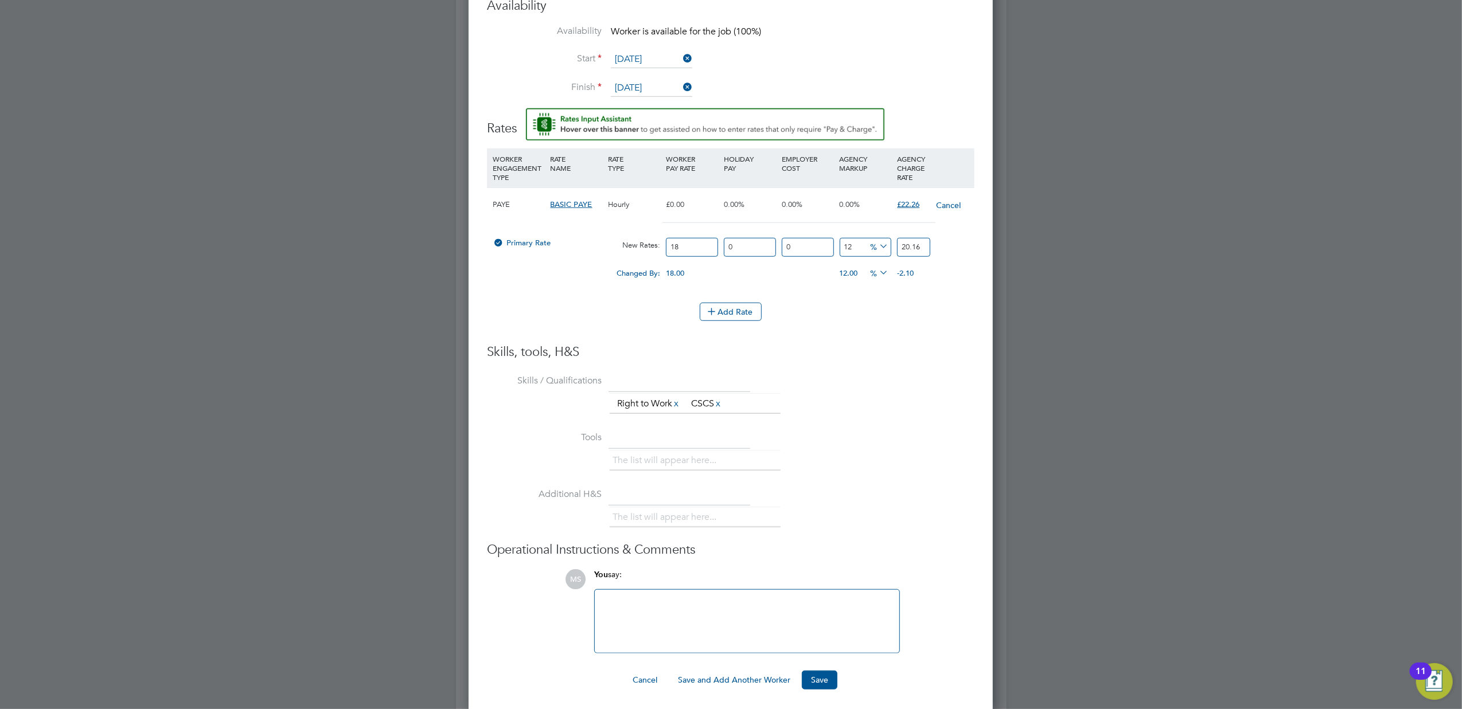
click at [881, 241] on div "Primary Rate New Rates: 18 0 n/a 0 n/a 12 2.16 % 20.16" at bounding box center [730, 247] width 487 height 30
type input "-88.88888888888889"
type input "2"
type input "22.22222222222222"
type input "22"
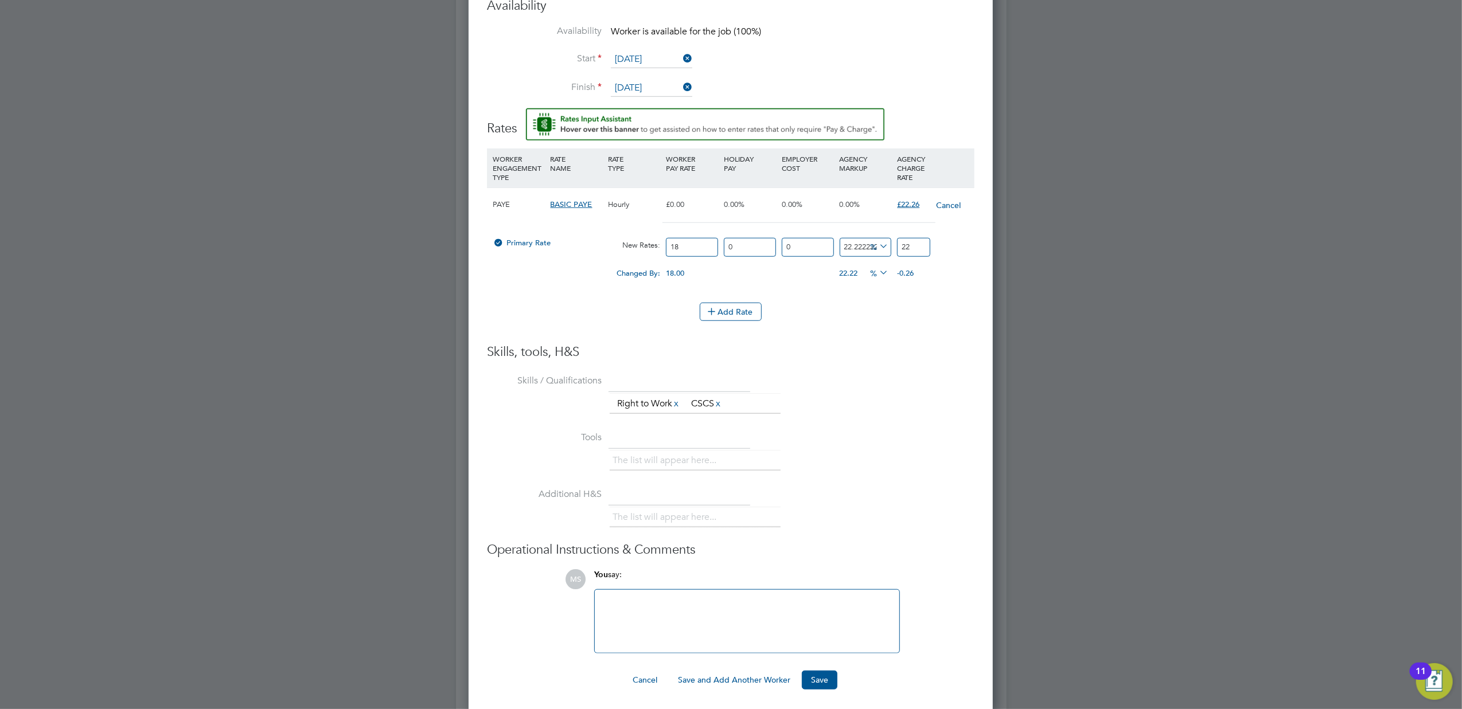
type input "-88.88888888888889"
type input "2"
type input "22.22222222222222"
type input "22"
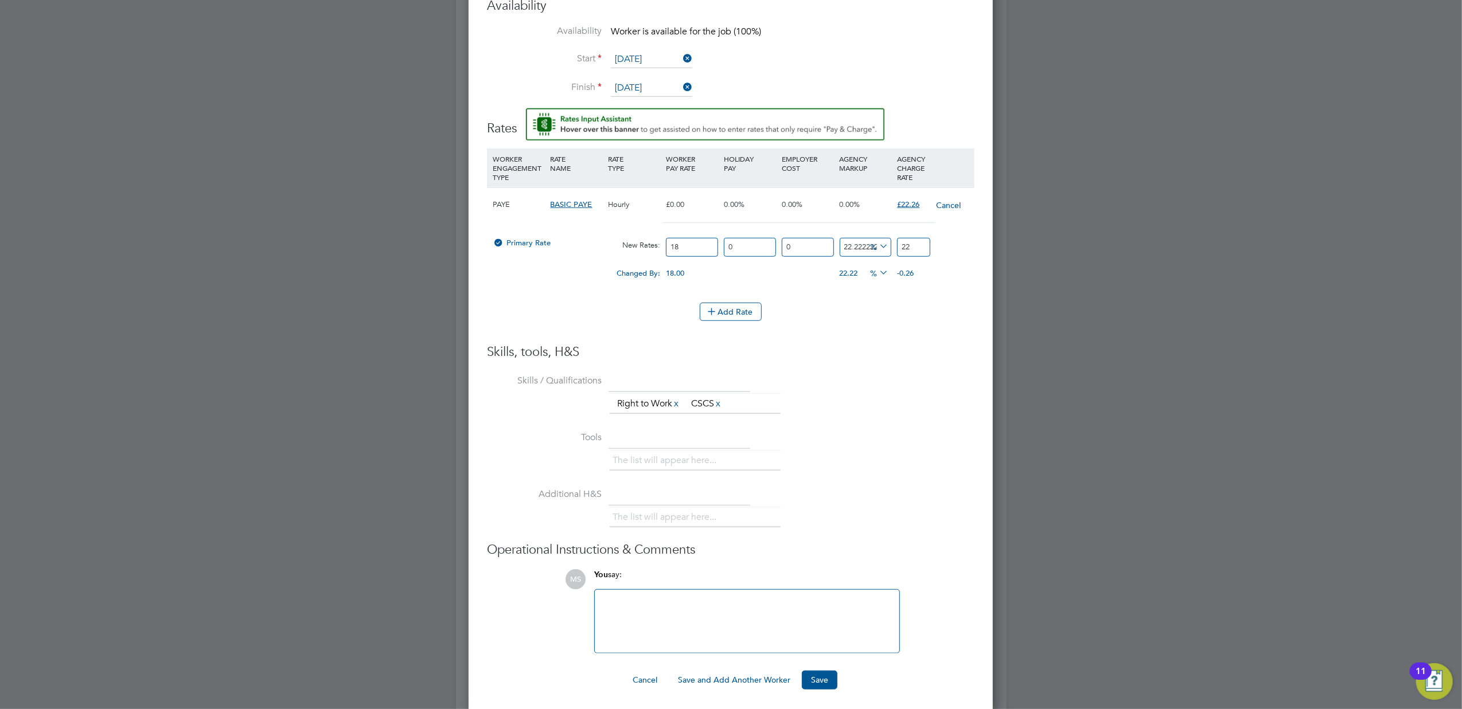
type input "23.333333333333332"
type input "22.2"
type input "23.666666666666668"
type input "22.26"
click at [1161, 329] on div at bounding box center [731, 354] width 1462 height 709
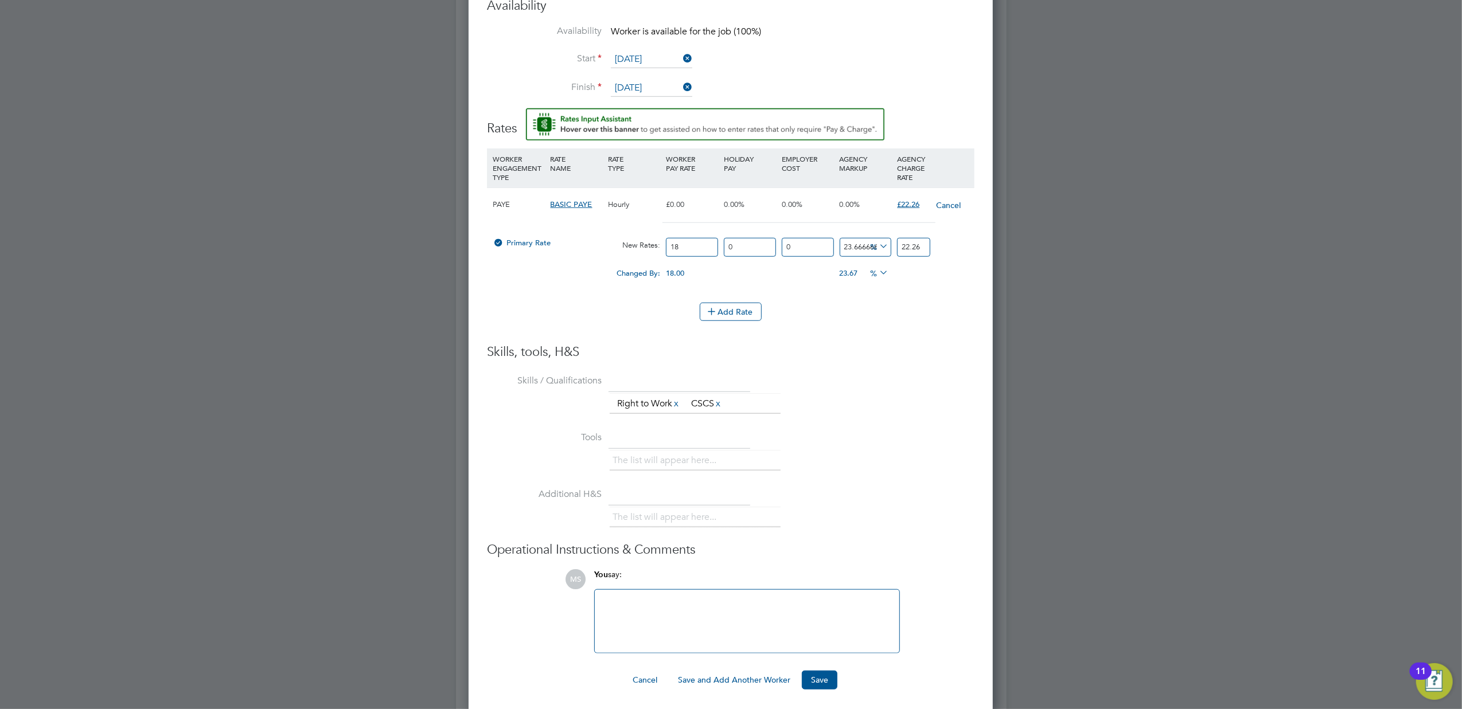
scroll to position [898, 0]
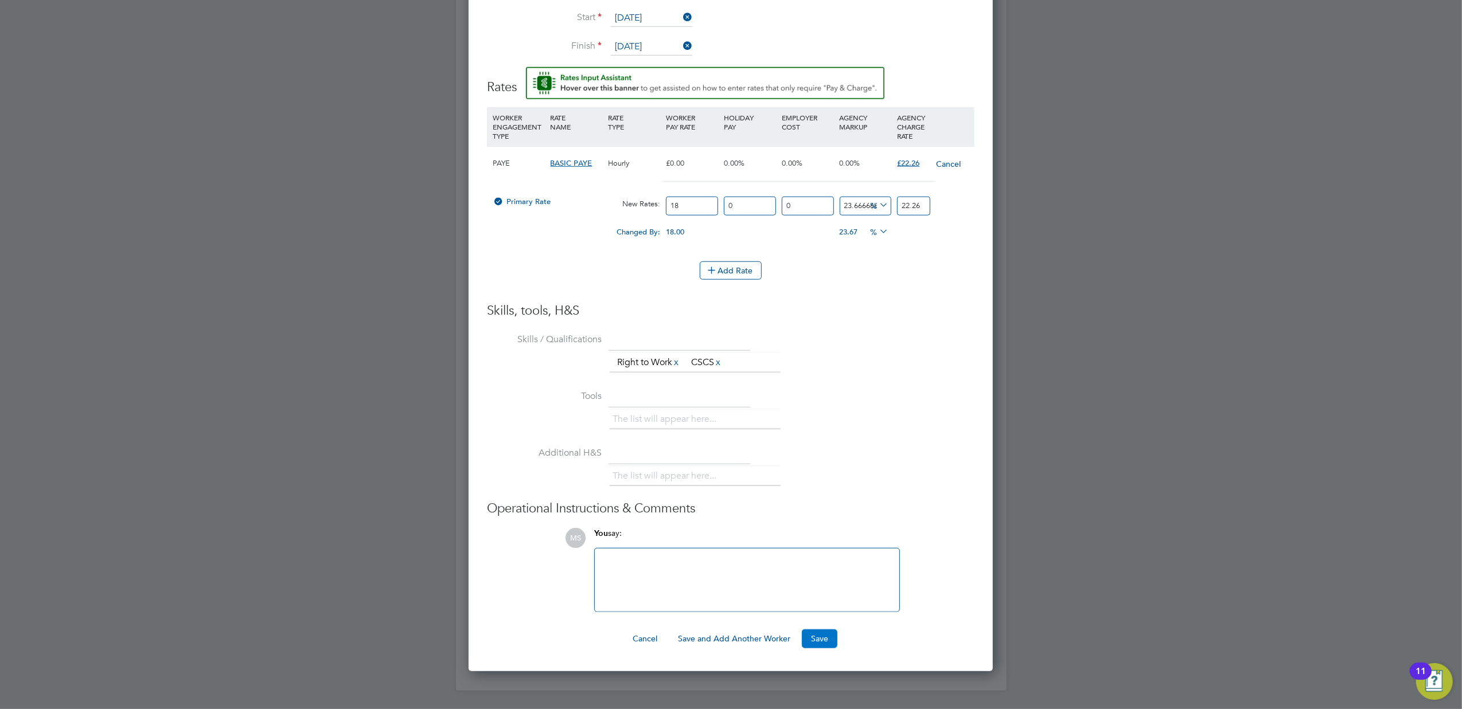
click at [810, 642] on button "Save" at bounding box center [820, 639] width 36 height 18
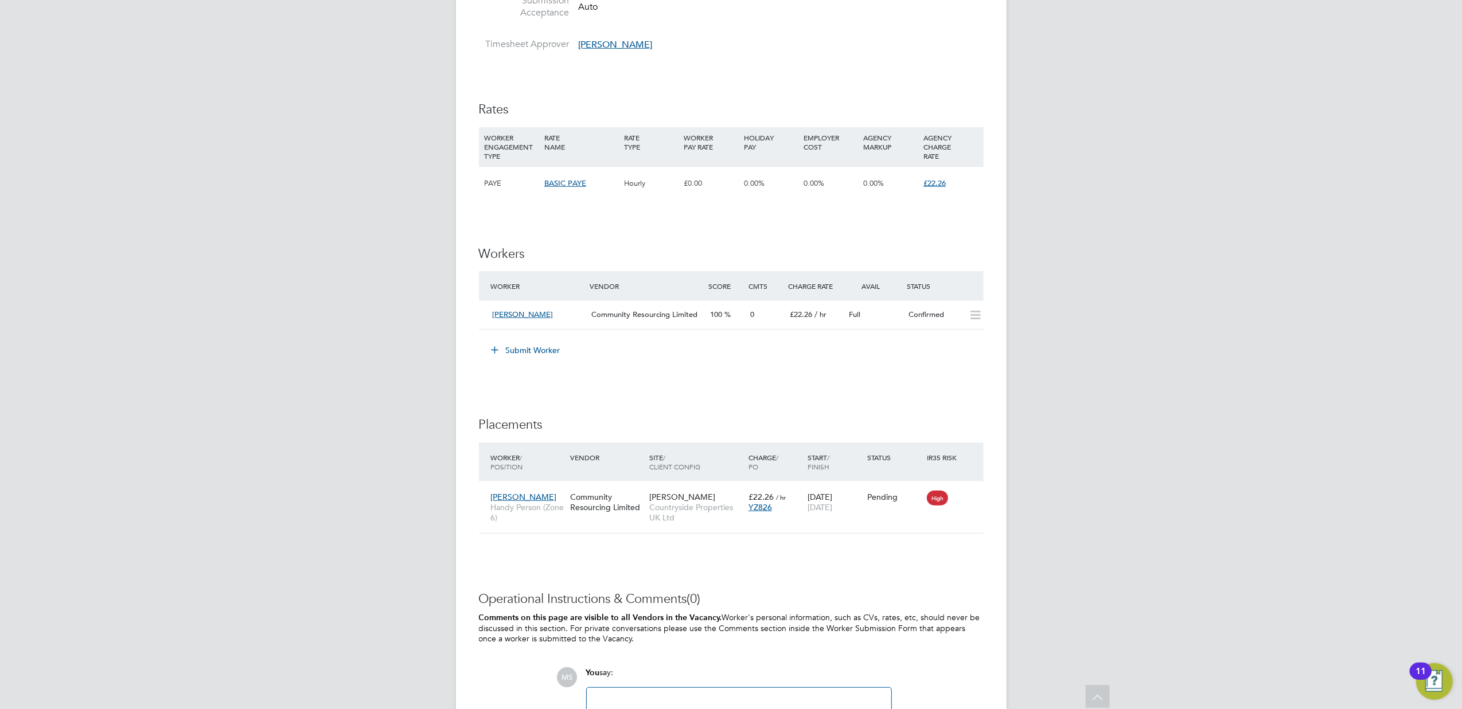
scroll to position [841, 0]
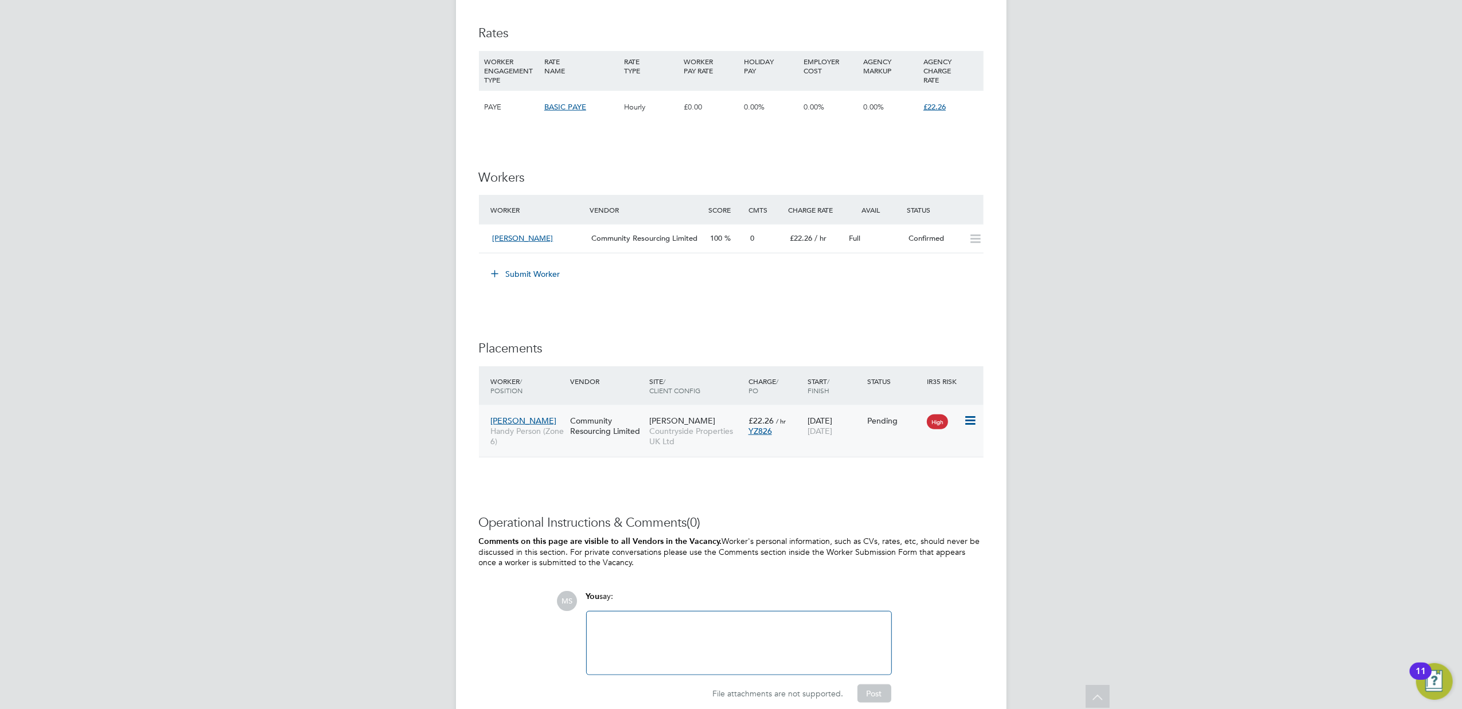
click at [968, 419] on icon at bounding box center [968, 421] width 11 height 14
click at [911, 494] on li "Start" at bounding box center [934, 494] width 81 height 16
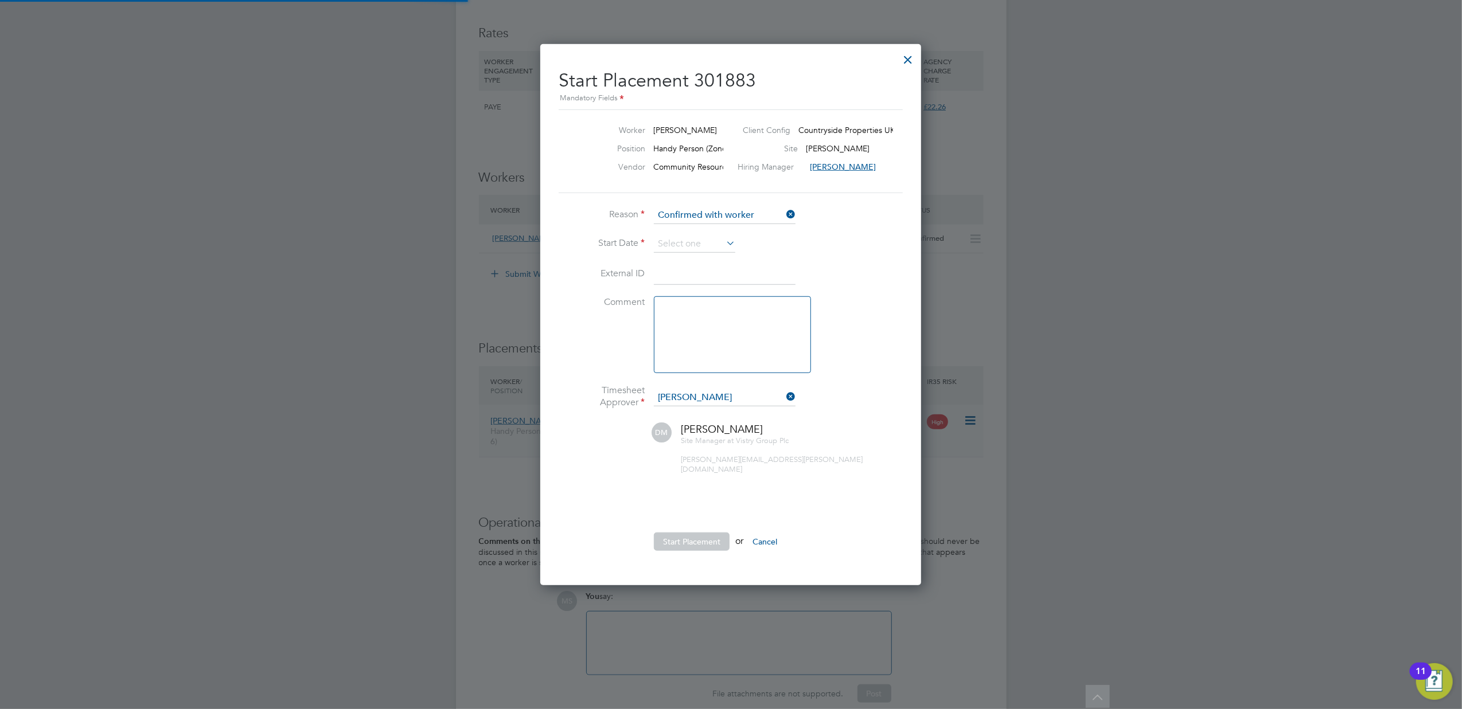
scroll to position [11, 141]
click at [705, 239] on input at bounding box center [694, 244] width 81 height 17
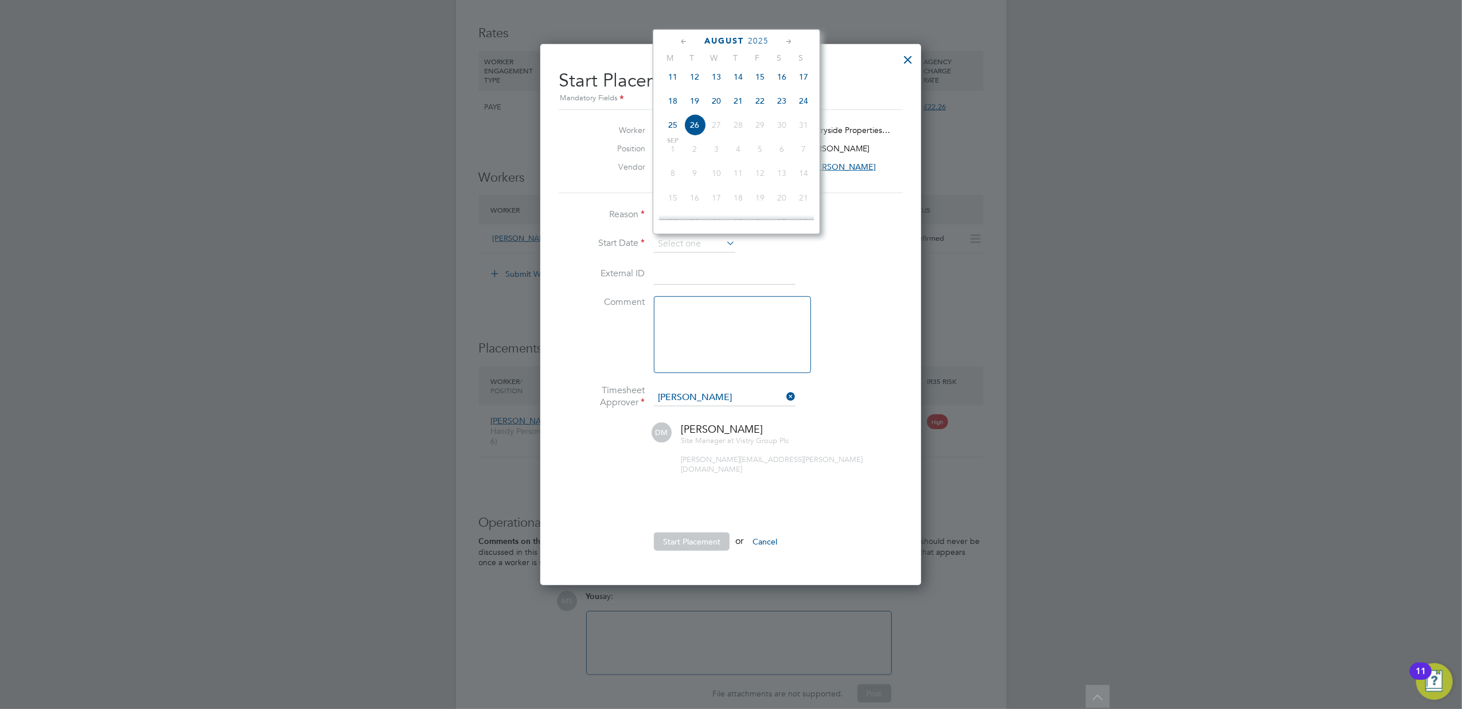
click at [700, 106] on span "19" at bounding box center [695, 101] width 22 height 22
type input "19 Aug 2025"
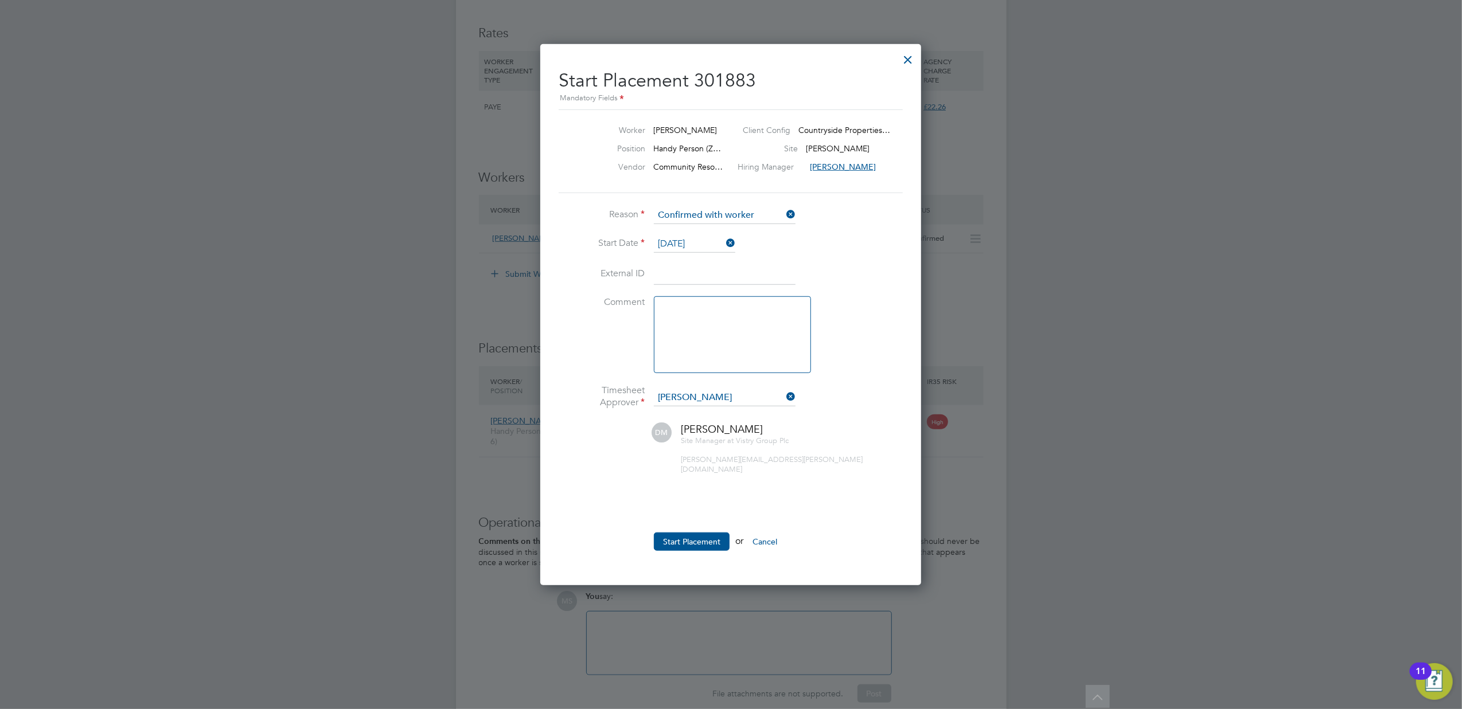
click at [728, 344] on textarea at bounding box center [732, 334] width 157 height 77
click at [696, 533] on button "Start Placement" at bounding box center [692, 542] width 76 height 18
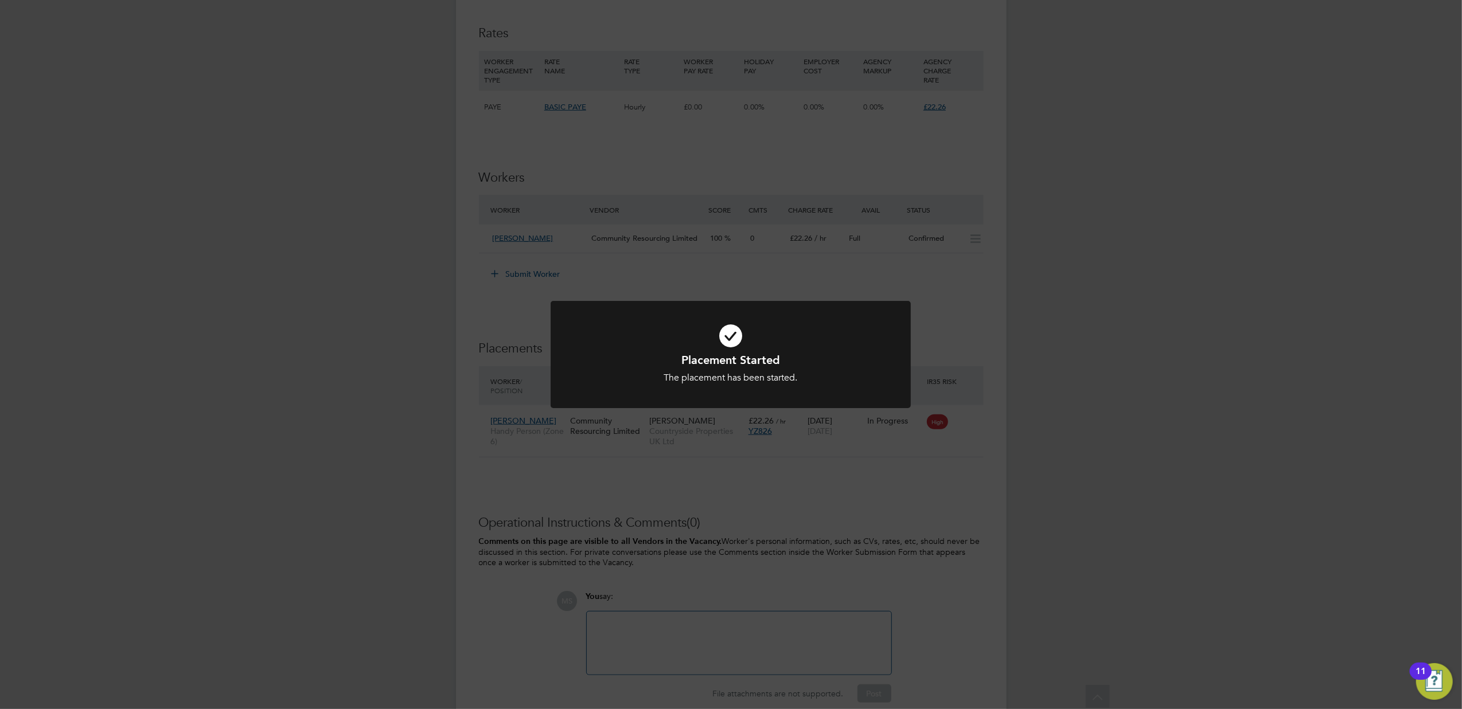
drag, startPoint x: 1072, startPoint y: 388, endPoint x: 1077, endPoint y: 411, distance: 23.4
click at [1077, 411] on div "Placement Started The placement has been started. Cancel Okay" at bounding box center [731, 354] width 1462 height 709
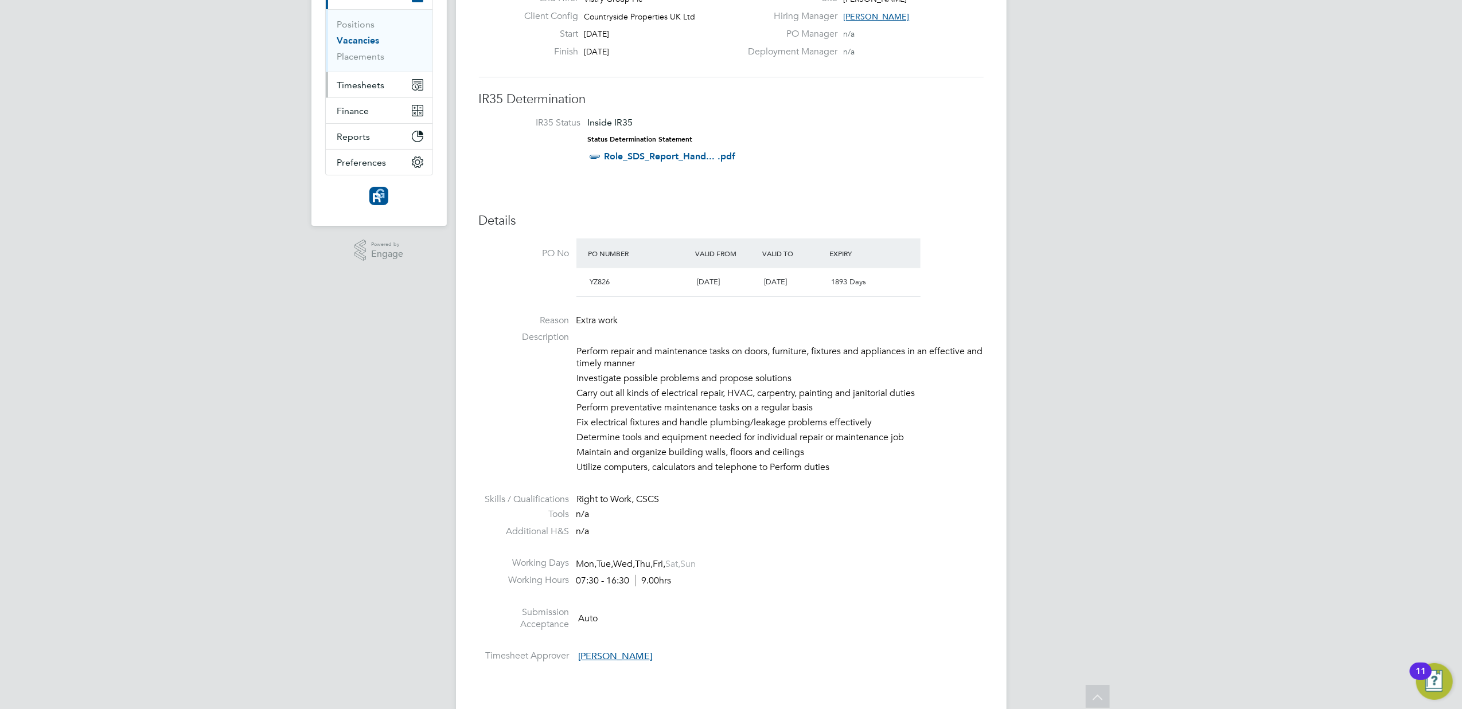
click at [361, 88] on span "Timesheets" at bounding box center [361, 85] width 48 height 11
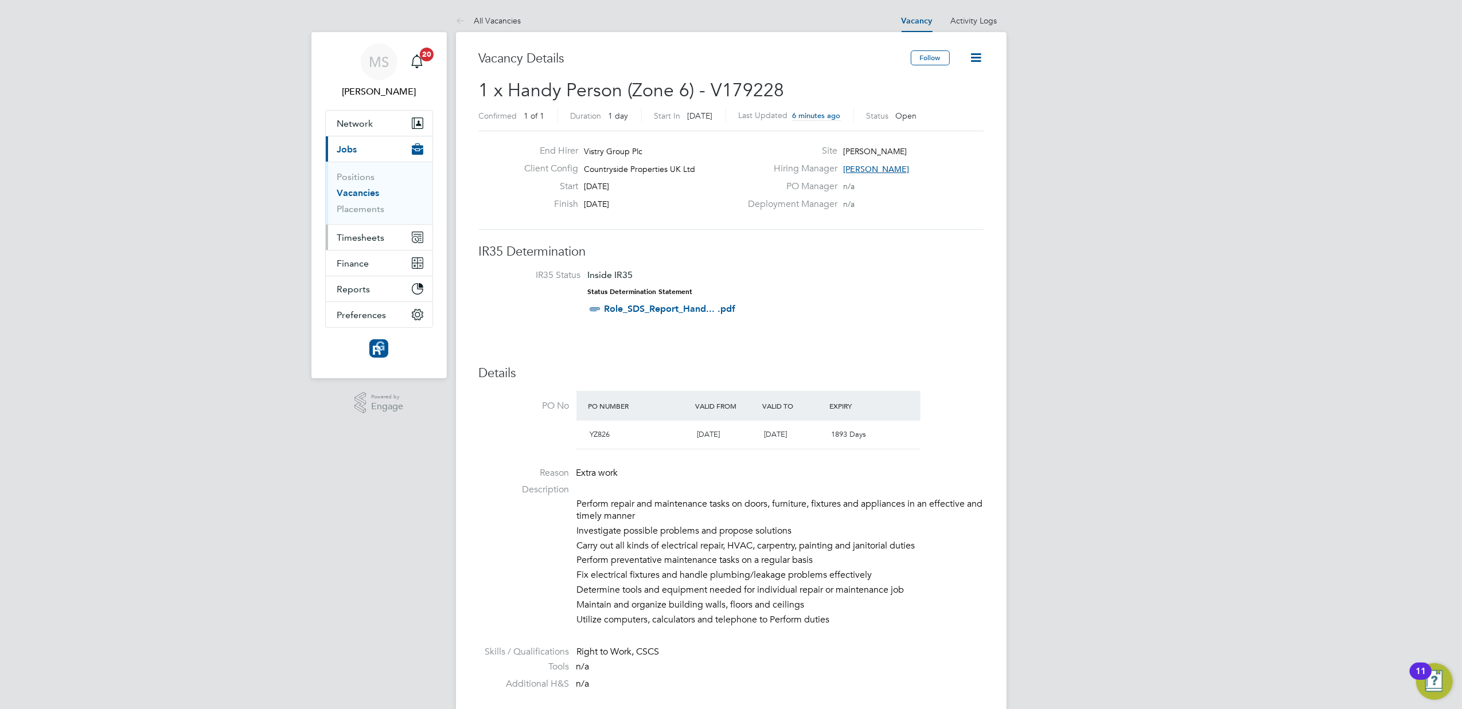
click at [359, 236] on span "Timesheets" at bounding box center [361, 237] width 48 height 11
click at [354, 200] on link "Timesheets" at bounding box center [361, 202] width 48 height 11
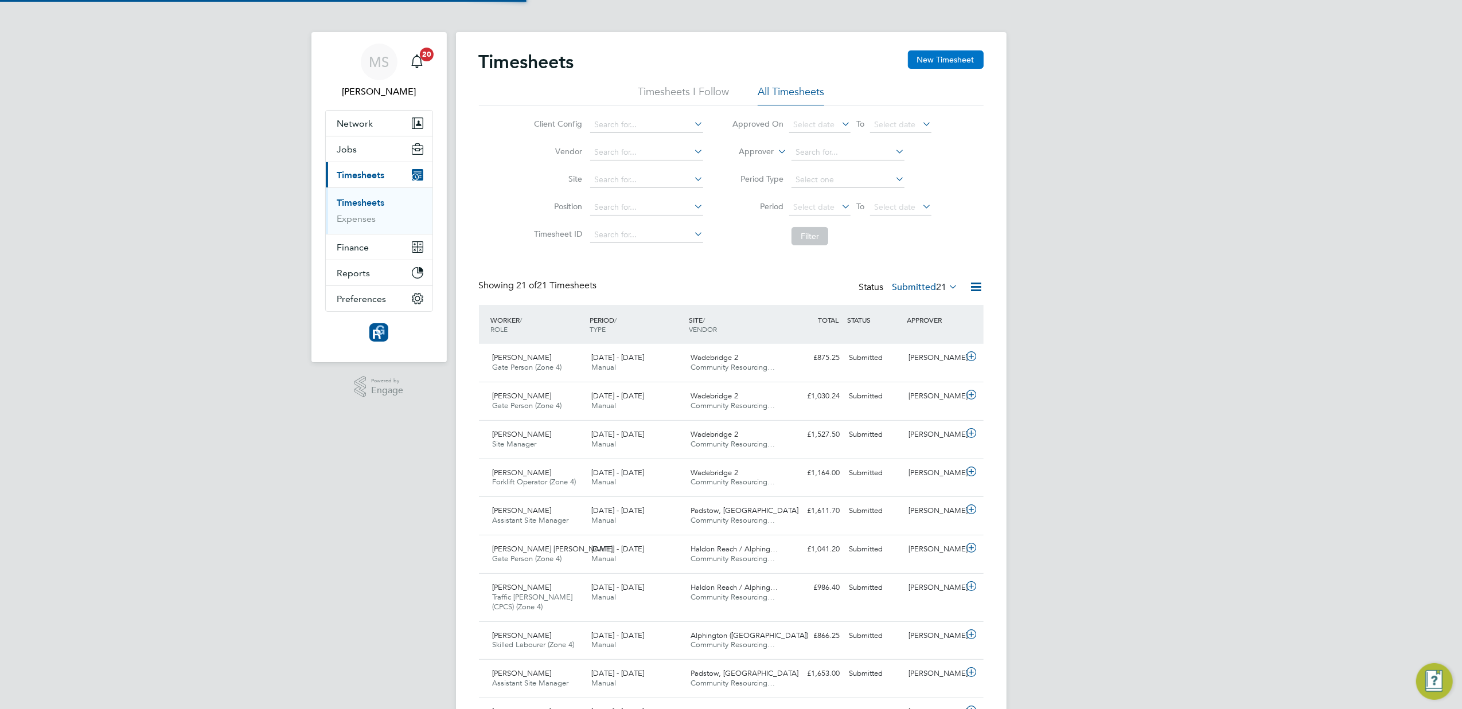
click at [934, 51] on button "New Timesheet" at bounding box center [946, 59] width 76 height 18
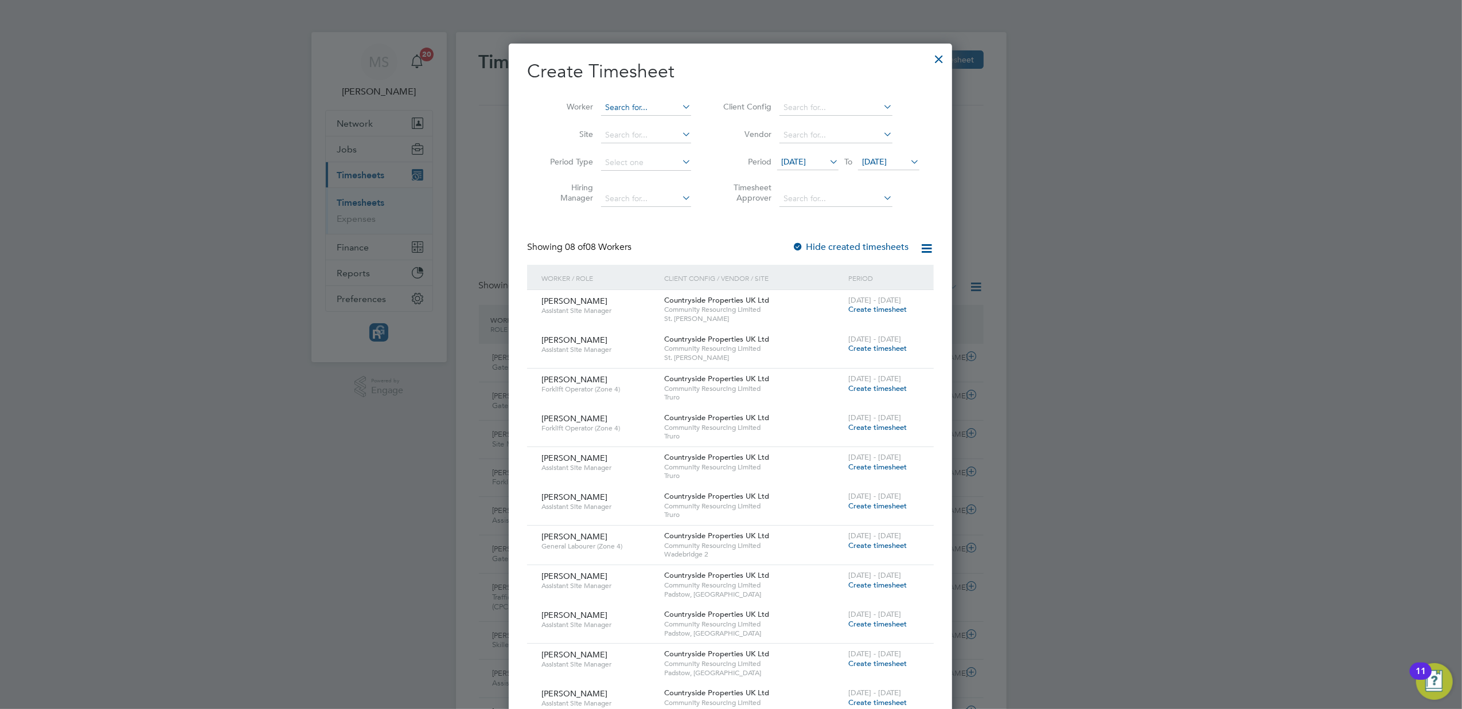
click at [629, 106] on input at bounding box center [646, 108] width 90 height 16
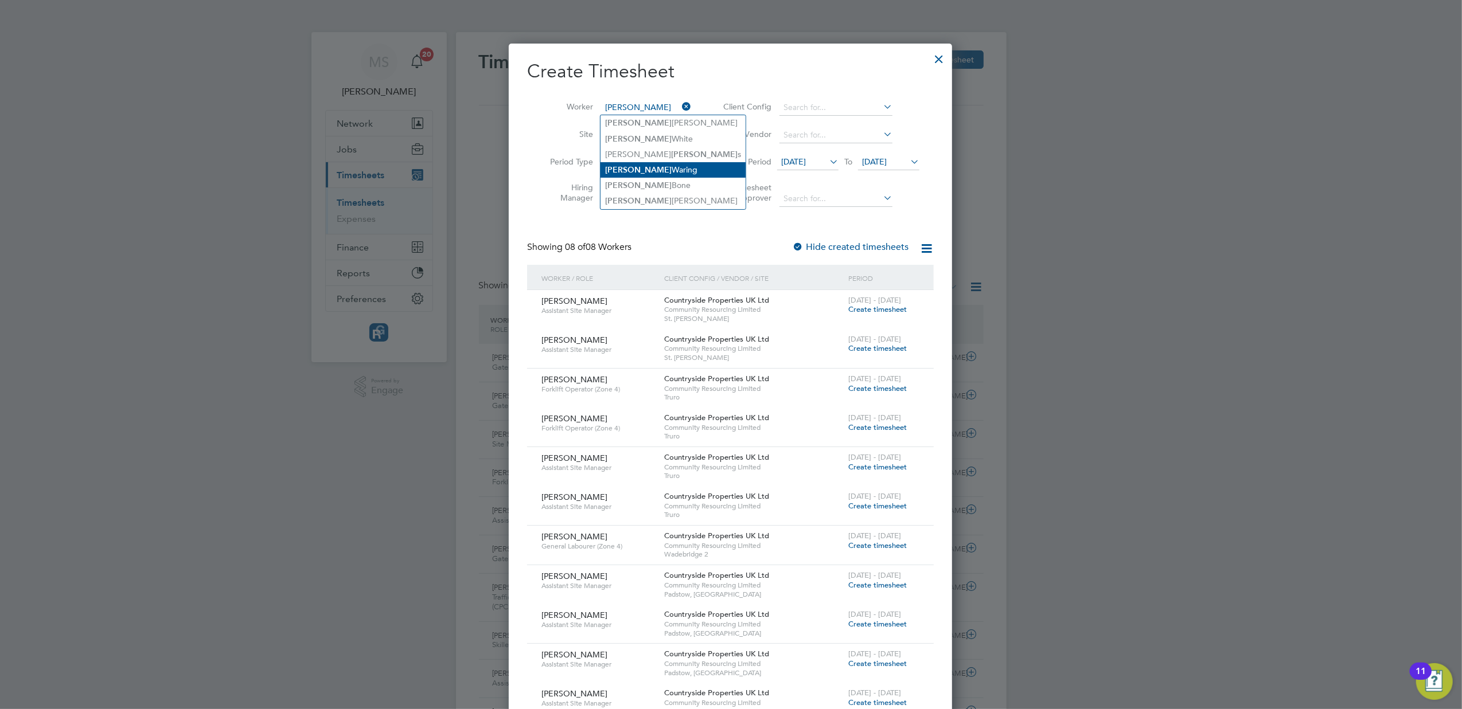
click at [646, 166] on li "Michael Waring" at bounding box center [672, 169] width 145 height 15
type input "Michael Waring"
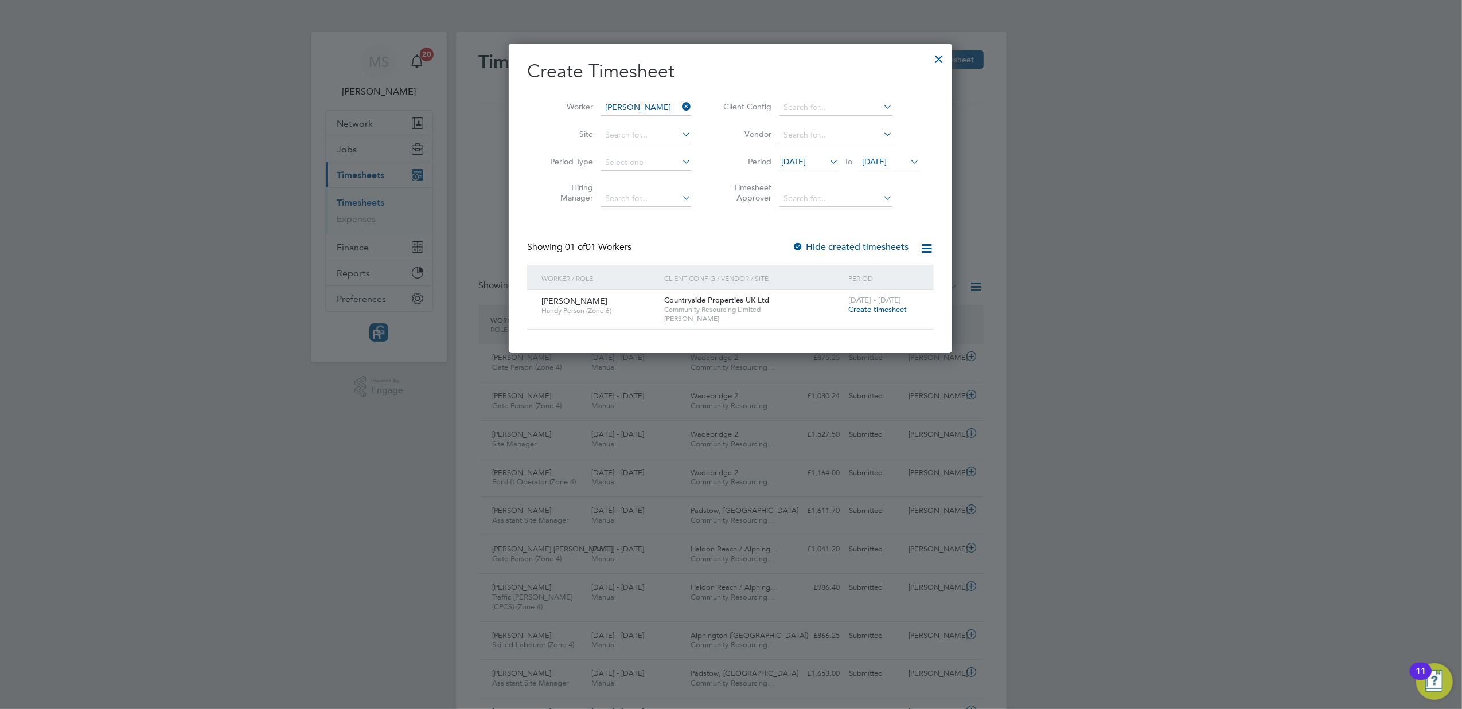
click at [877, 303] on span "[DATE] - [DATE]" at bounding box center [874, 300] width 53 height 10
click at [870, 308] on span "Create timesheet" at bounding box center [877, 310] width 58 height 10
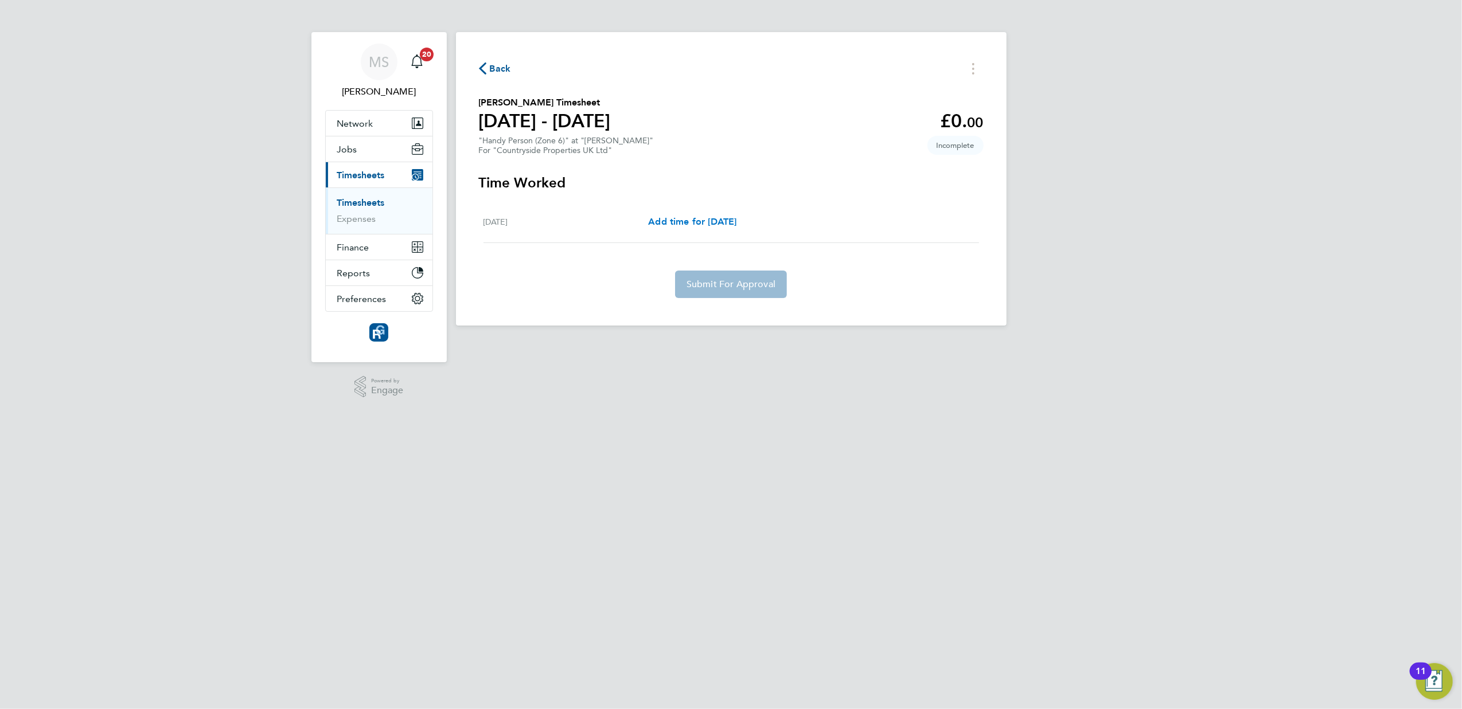
click at [707, 219] on span "Add time for Tue 19 Aug" at bounding box center [692, 221] width 88 height 11
select select "30"
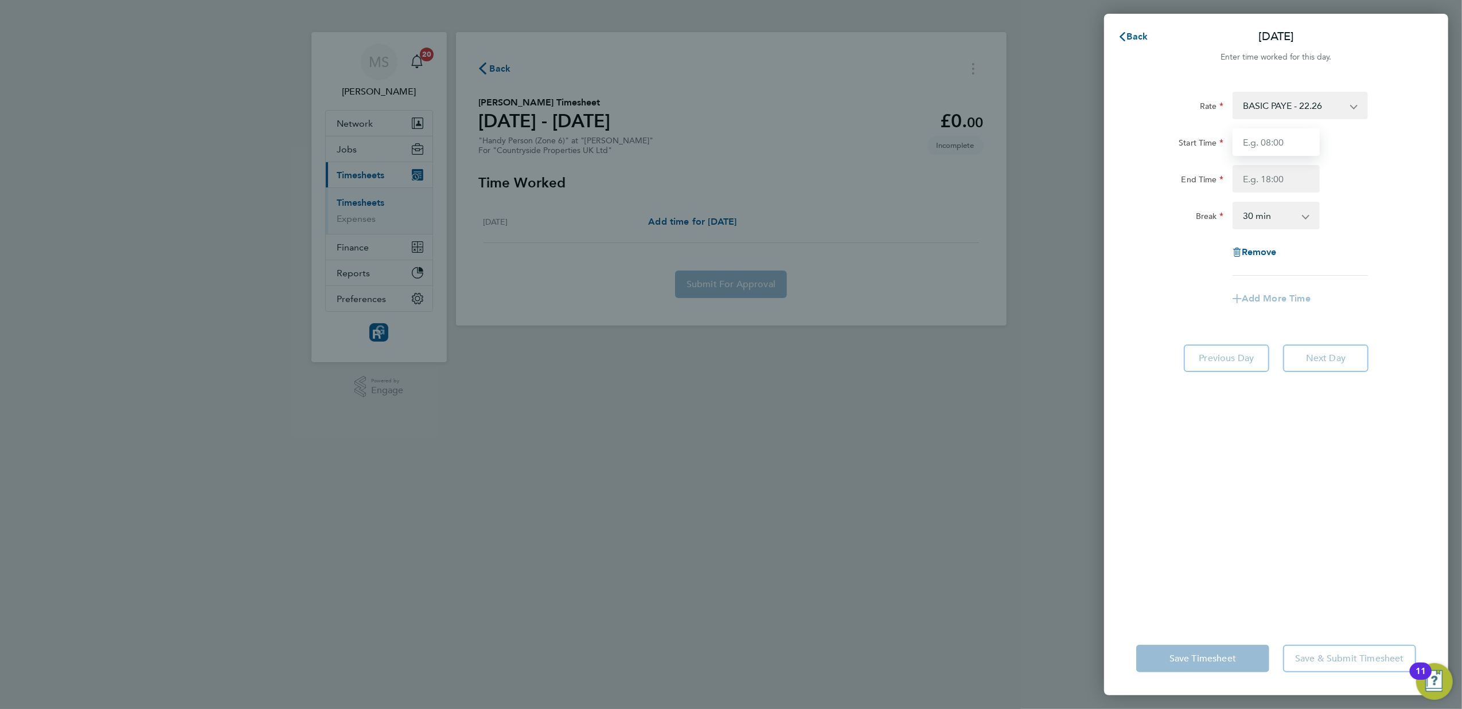
click at [1253, 147] on input "Start Time" at bounding box center [1275, 142] width 87 height 28
type input "07:00"
click at [1269, 184] on input "End Time" at bounding box center [1275, 179] width 87 height 28
type input "16:00"
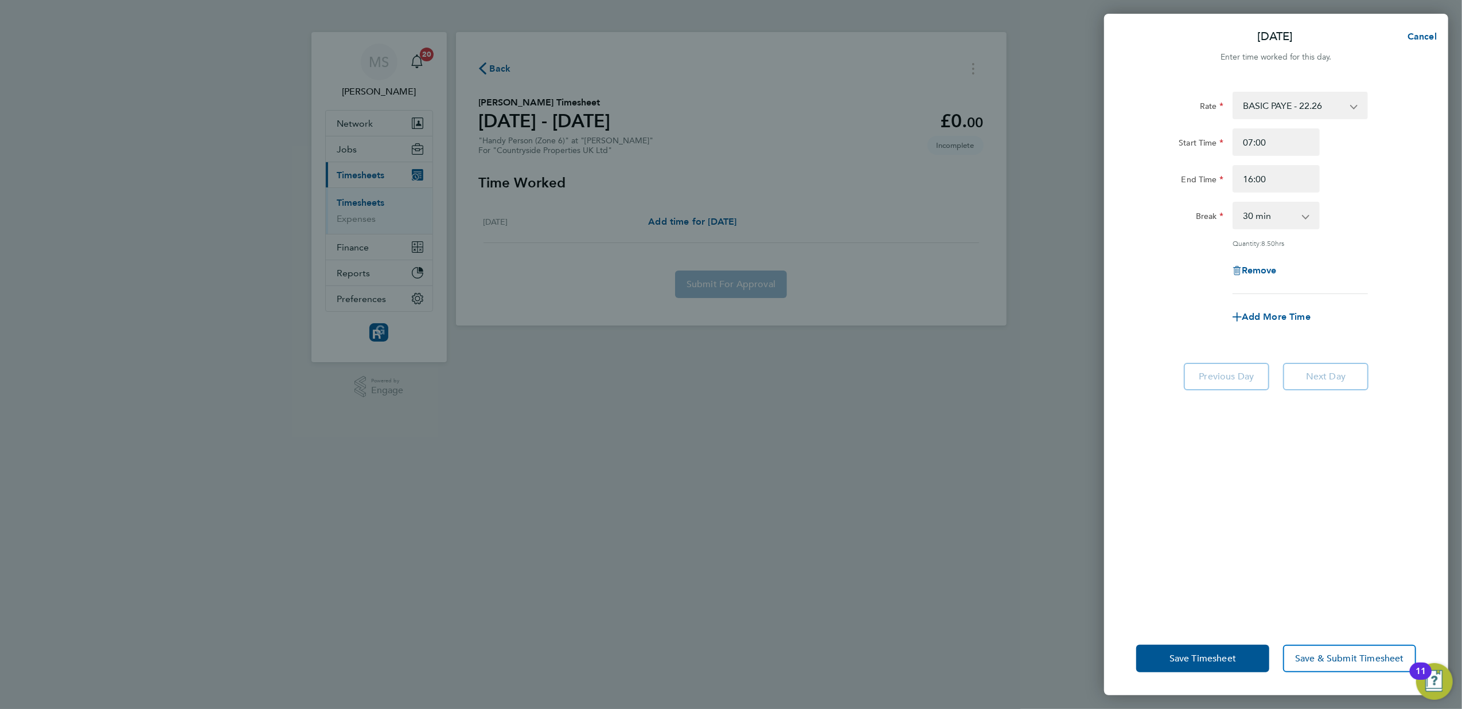
click at [1246, 395] on div "Rate BASIC PAYE - 22.26 Start Time 07:00 End Time 16:00 Break 0 min 15 min 30 m…" at bounding box center [1276, 350] width 344 height 544
click at [1205, 653] on button "Save Timesheet" at bounding box center [1202, 659] width 133 height 28
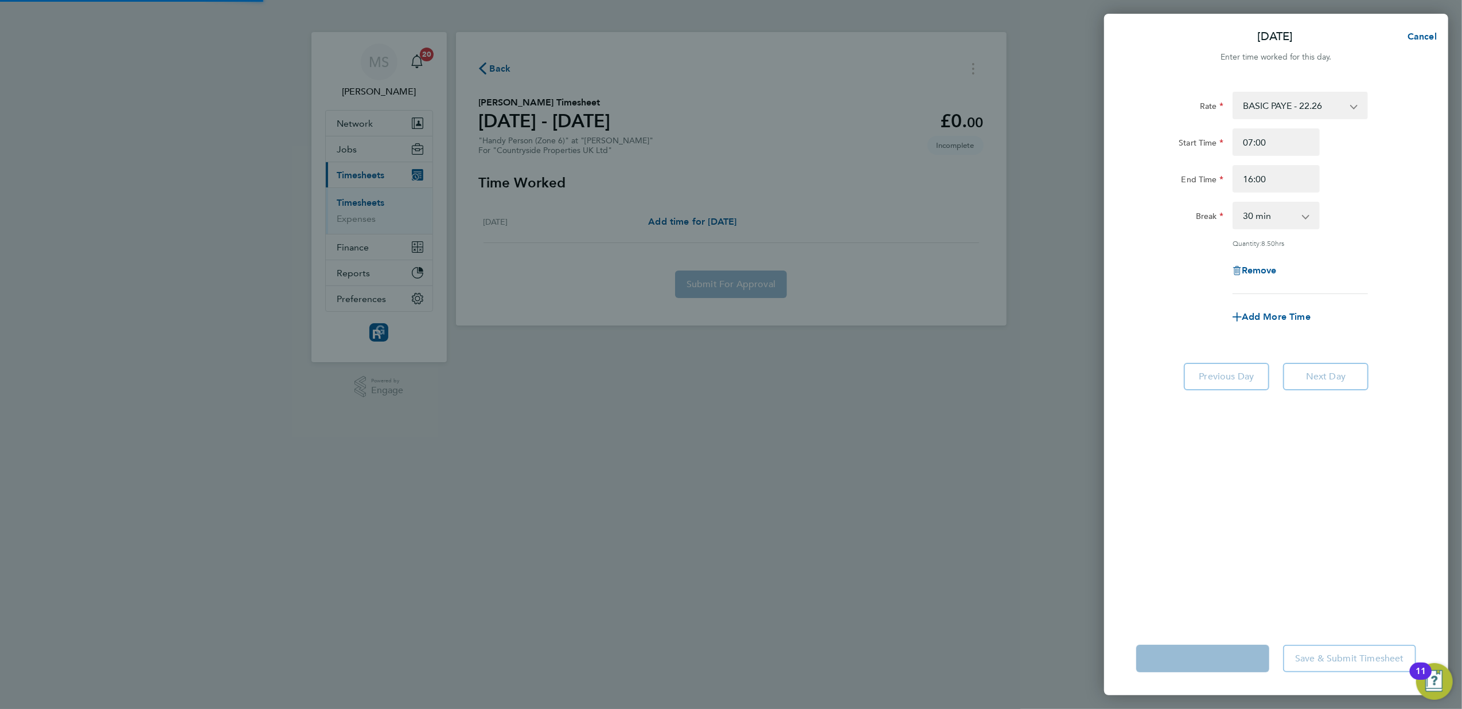
click at [1205, 653] on app-form-button "Save Timesheet Loading" at bounding box center [1206, 659] width 140 height 28
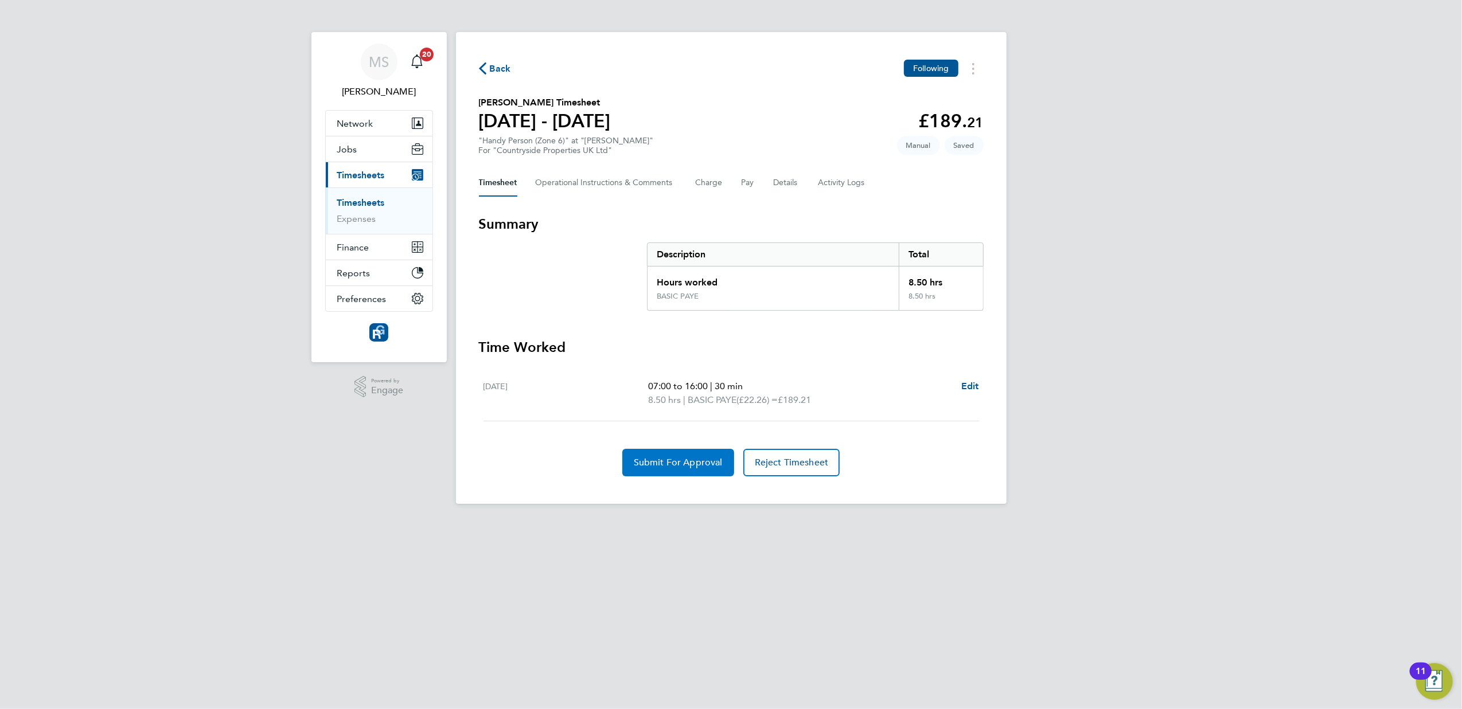
click at [645, 457] on button "Submit For Approval" at bounding box center [678, 463] width 112 height 28
click at [497, 62] on span "Back" at bounding box center [500, 69] width 21 height 14
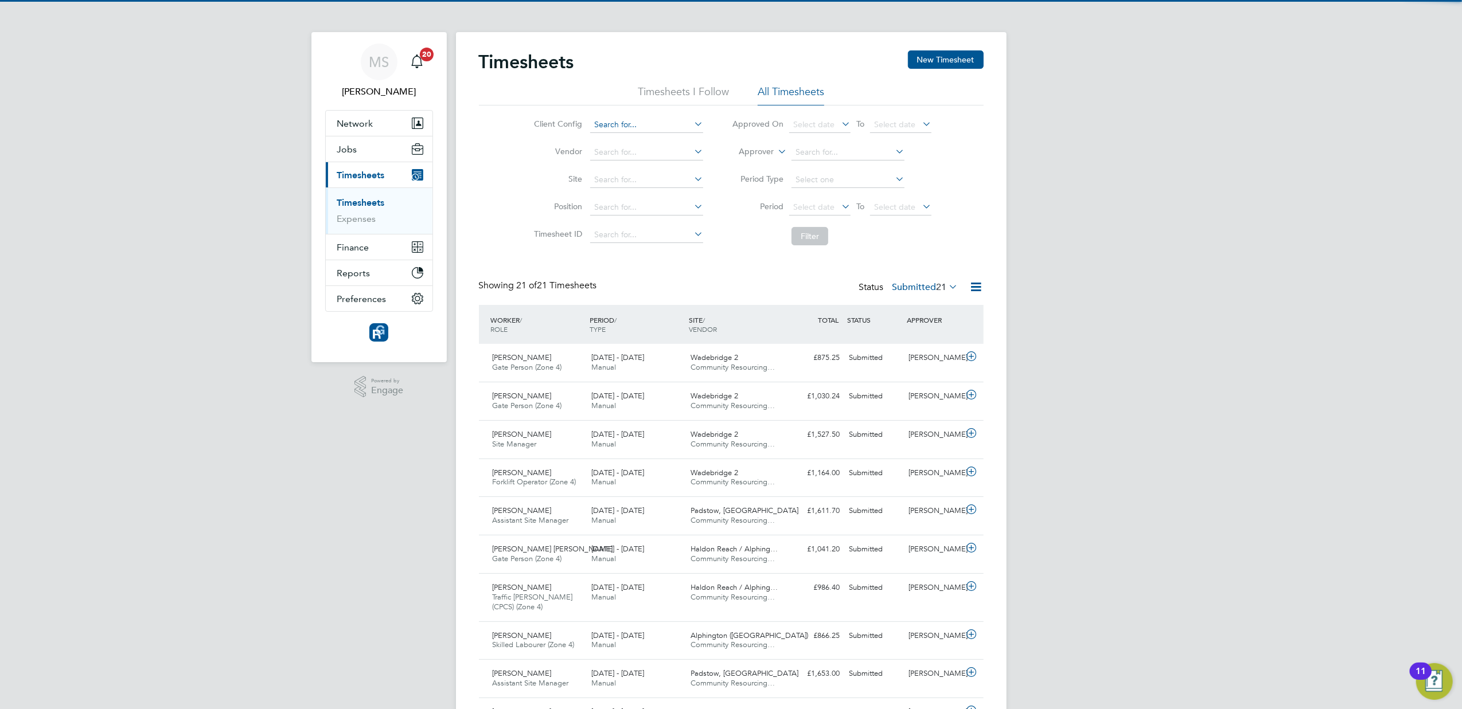
scroll to position [29, 100]
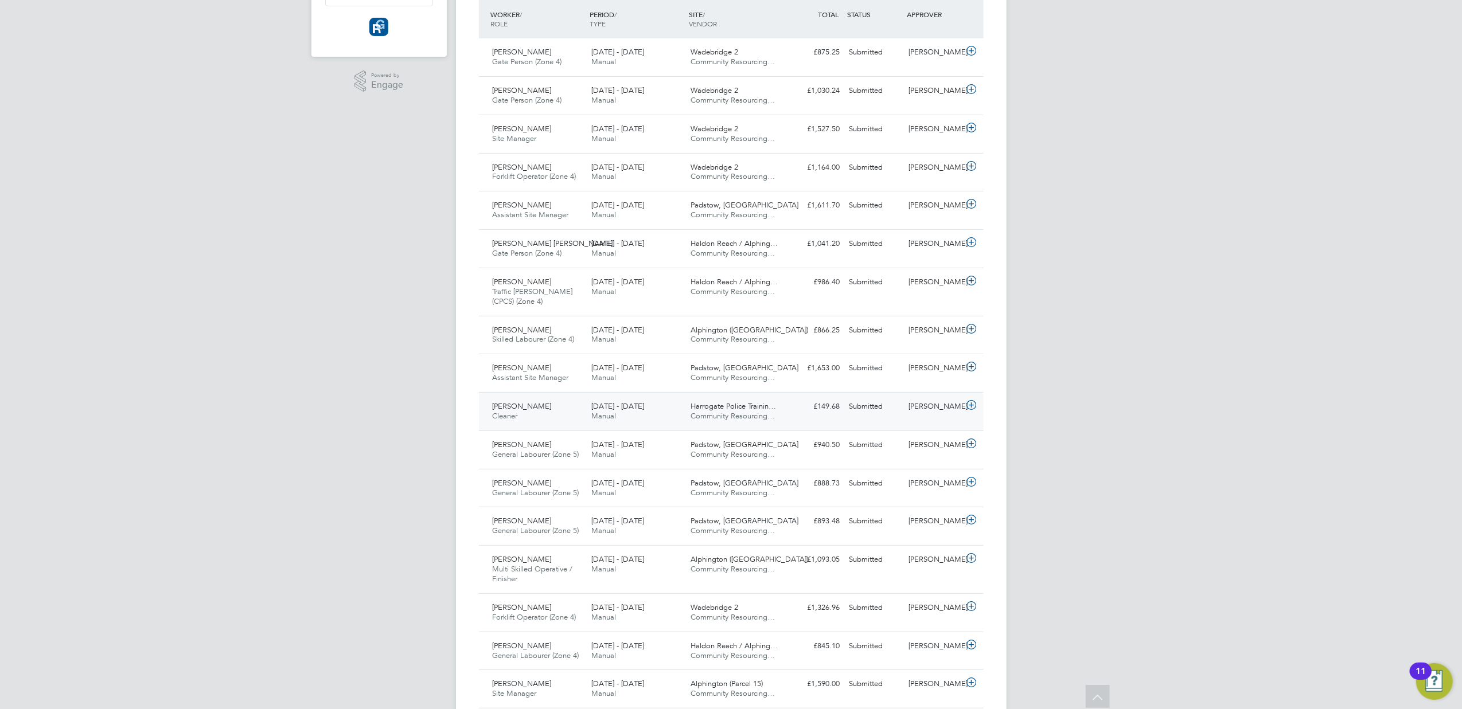
click at [510, 407] on span "[PERSON_NAME]" at bounding box center [522, 406] width 59 height 10
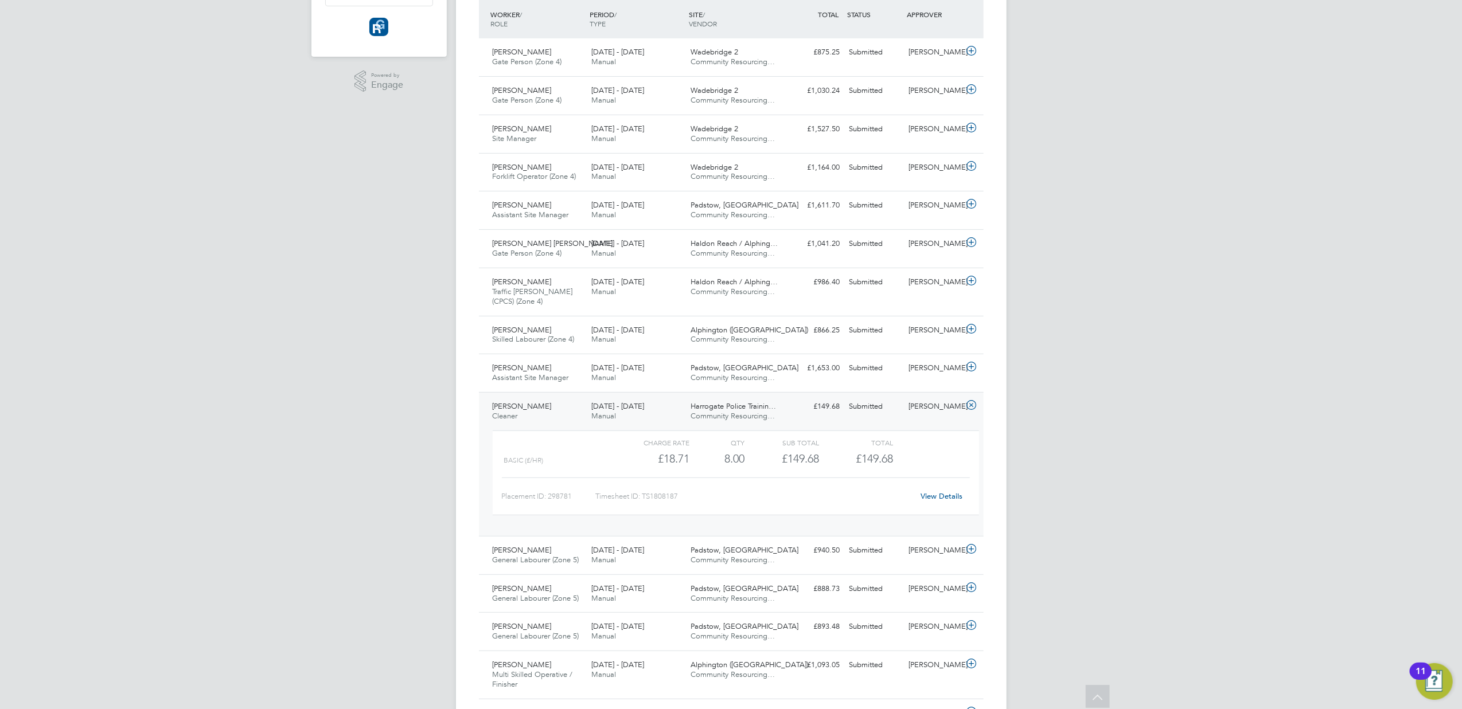
click at [941, 498] on link "View Details" at bounding box center [941, 496] width 42 height 10
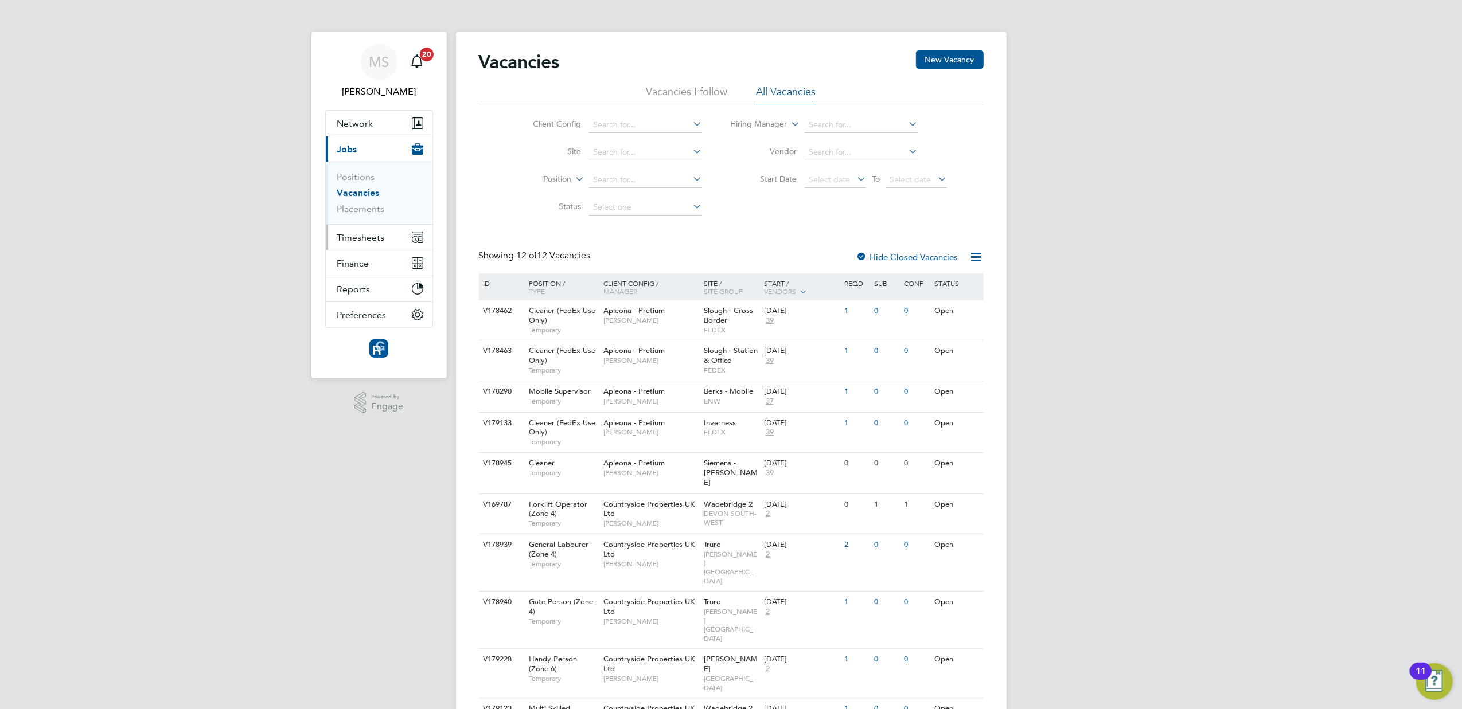
click at [356, 239] on span "Timesheets" at bounding box center [361, 237] width 48 height 11
click at [361, 202] on link "Timesheets" at bounding box center [361, 202] width 48 height 11
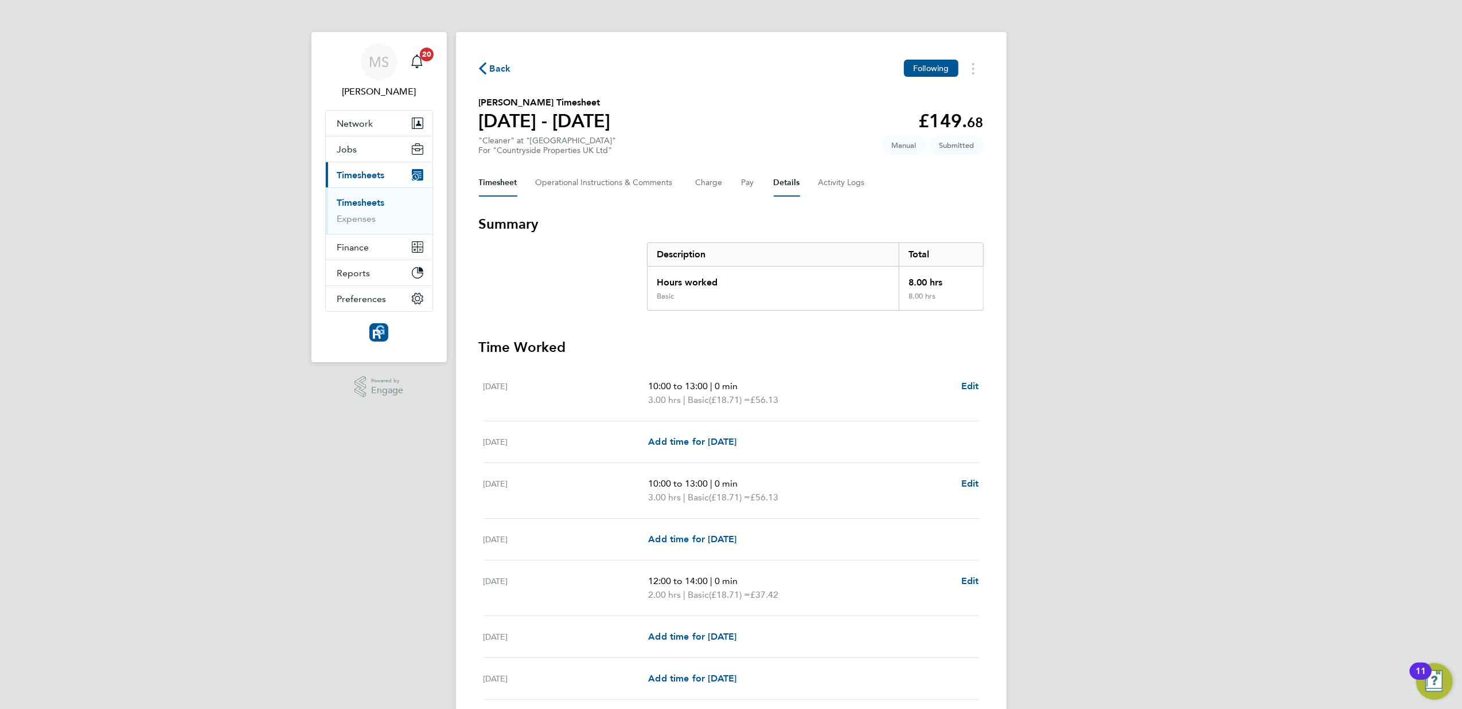
click at [782, 180] on button "Details" at bounding box center [787, 183] width 26 height 28
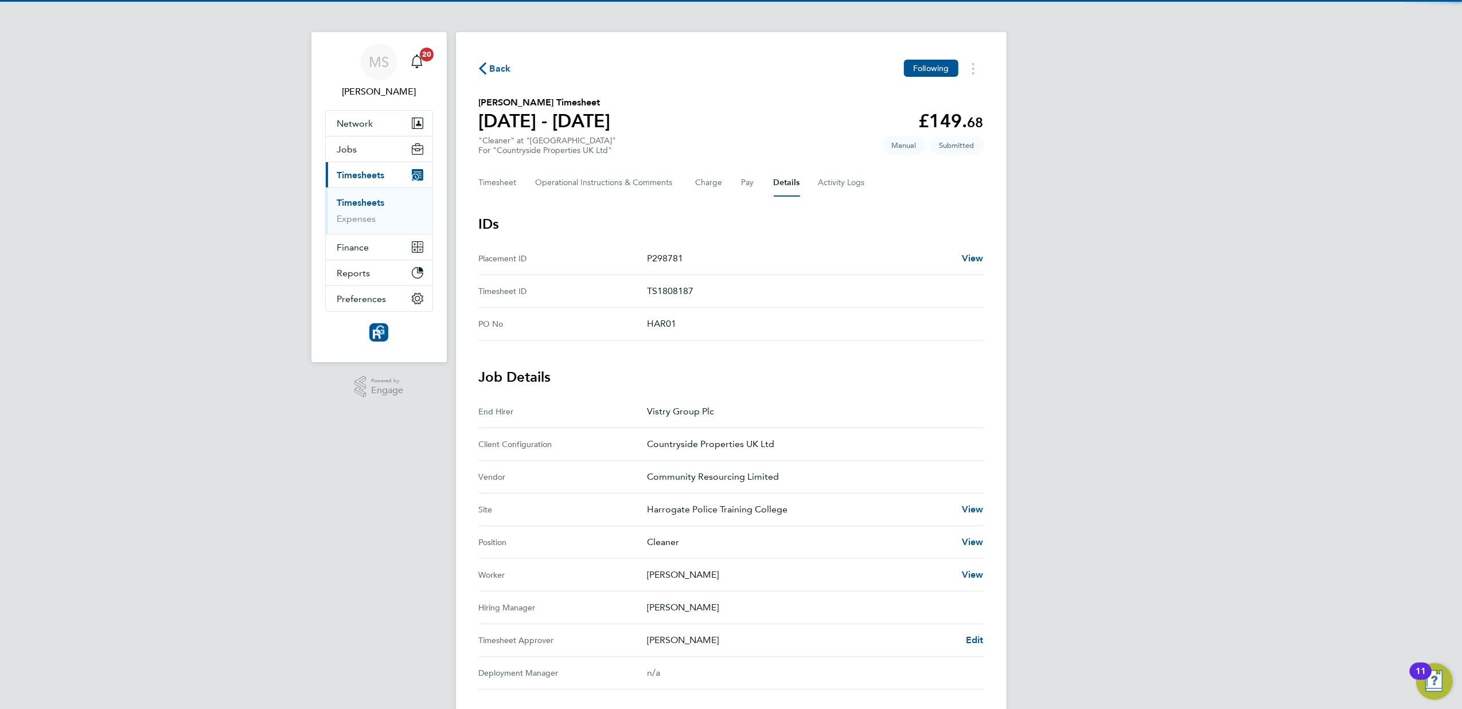
scroll to position [202, 0]
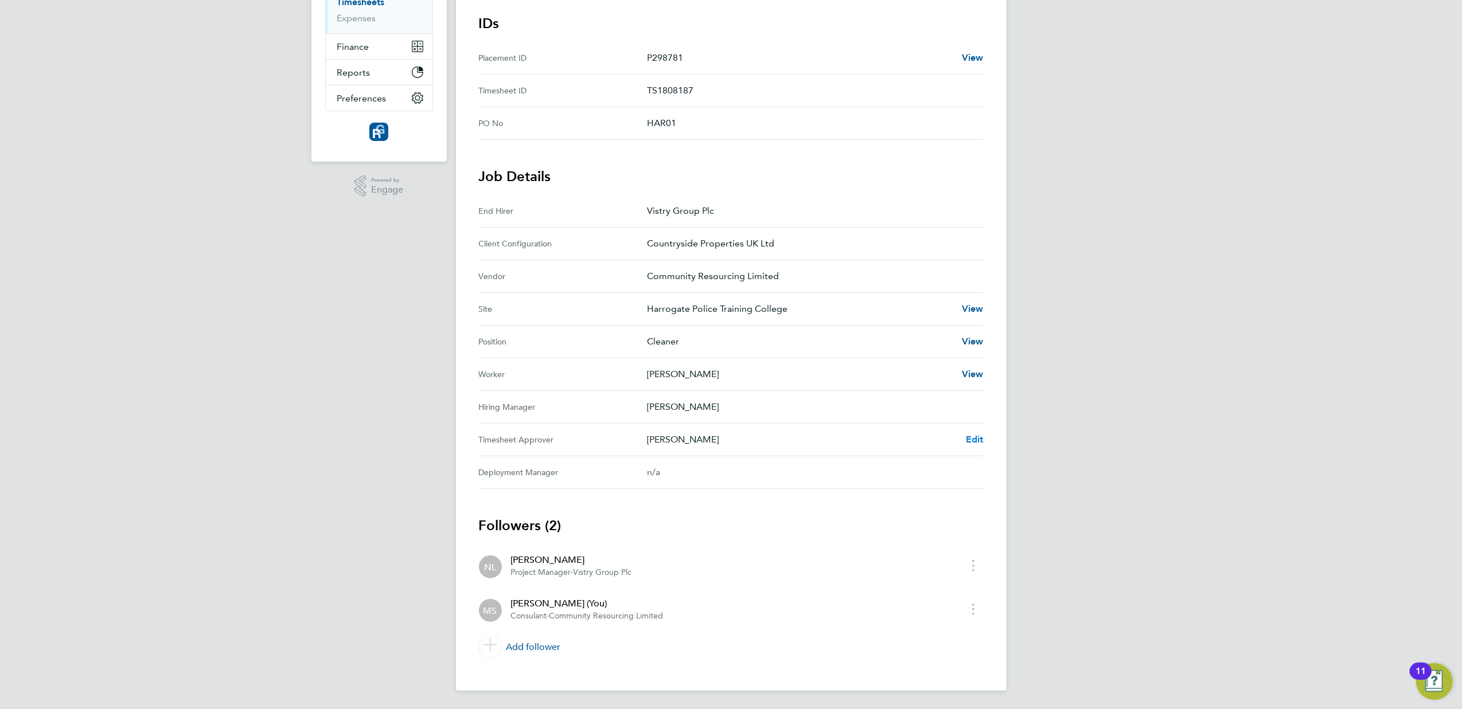
click at [976, 439] on span "Edit" at bounding box center [975, 439] width 18 height 11
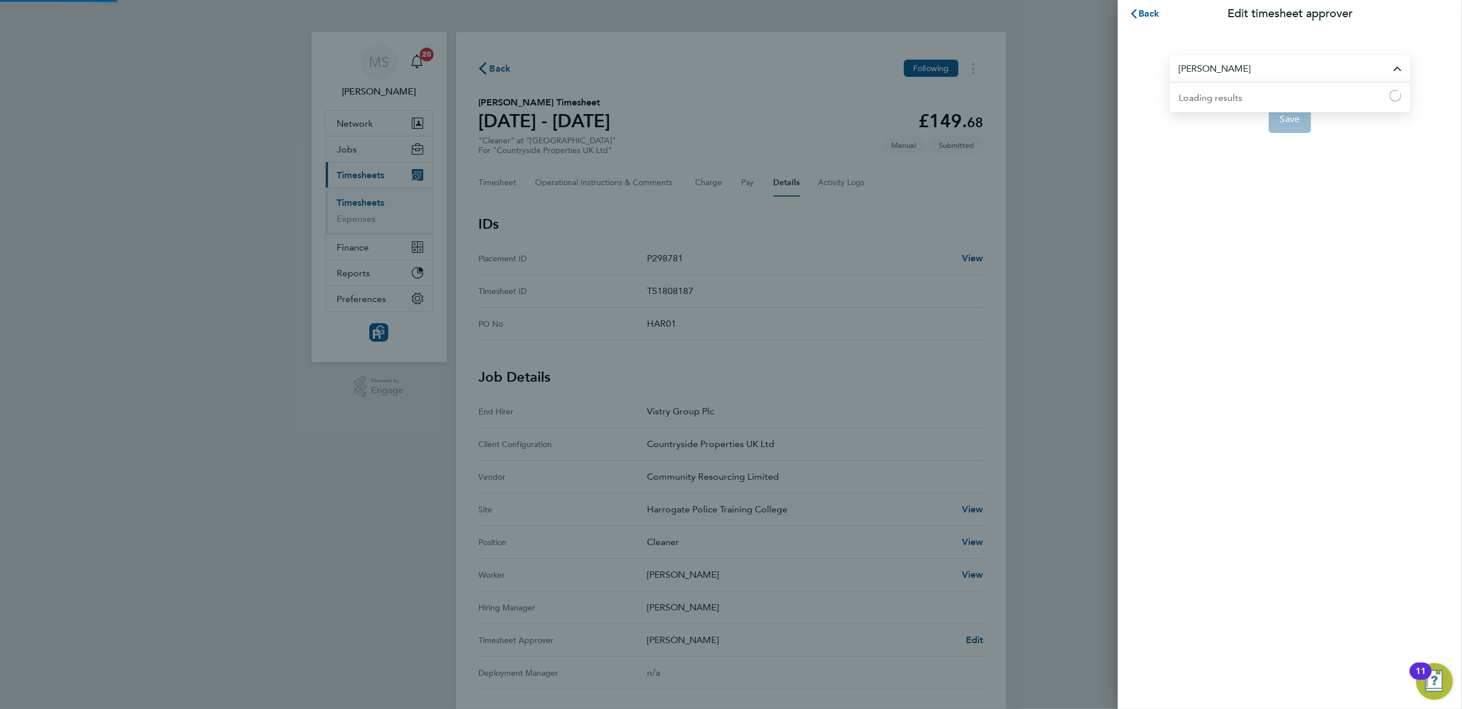
click at [1279, 69] on input "[PERSON_NAME]" at bounding box center [1289, 68] width 241 height 27
click at [1216, 92] on span "[PERSON_NAME]" at bounding box center [1216, 97] width 74 height 14
type input "[PERSON_NAME]"
click at [1292, 119] on span "Save" at bounding box center [1290, 119] width 20 height 11
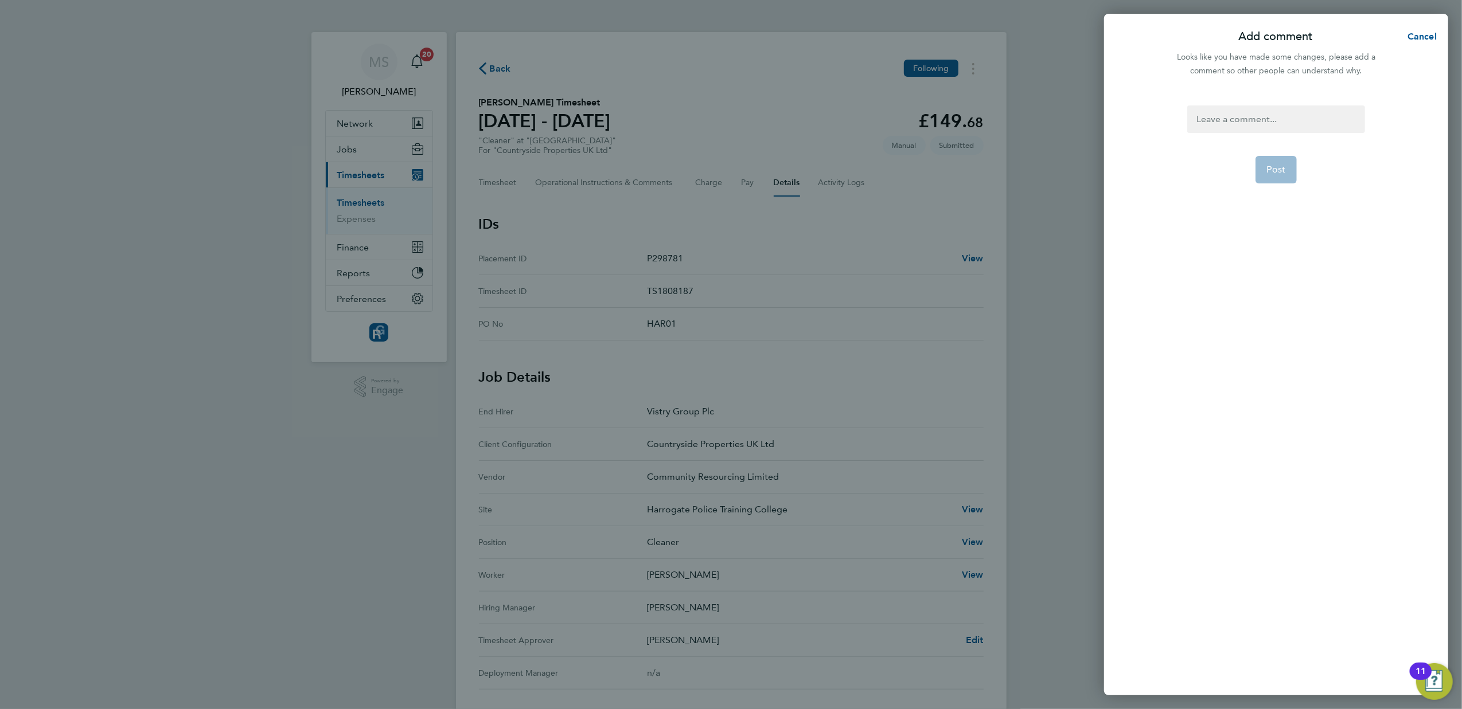
click at [1267, 96] on div "Post" at bounding box center [1276, 394] width 344 height 604
click at [1237, 122] on div at bounding box center [1275, 120] width 177 height 28
click at [1278, 166] on span "Post" at bounding box center [1276, 169] width 19 height 11
